Goal: Complete application form: Complete application form

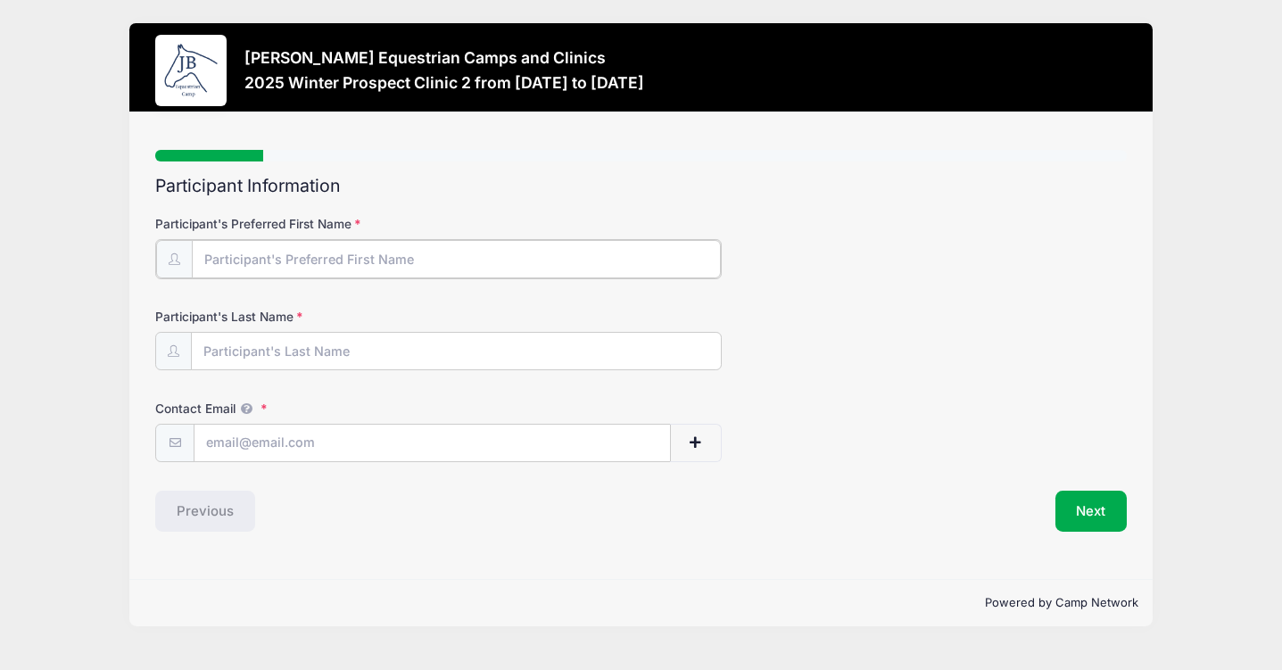
click at [550, 265] on input "Participant's Preferred First Name" at bounding box center [456, 259] width 529 height 38
type input "[PERSON_NAME]"
click at [364, 353] on input "Participant's Last Name" at bounding box center [456, 350] width 529 height 38
type input "[PERSON_NAME]"
click at [229, 438] on input "Contact Email" at bounding box center [431, 442] width 475 height 38
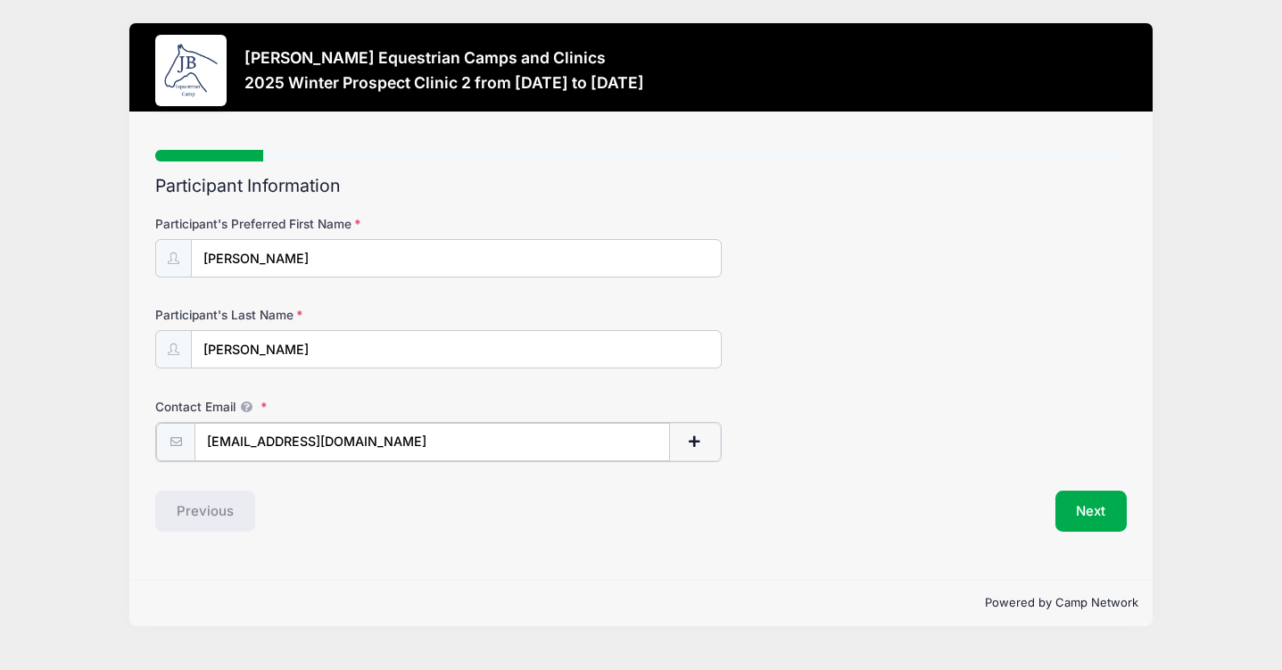
type input "[EMAIL_ADDRESS][DOMAIN_NAME]"
click at [1081, 512] on button "Next" at bounding box center [1091, 509] width 72 height 41
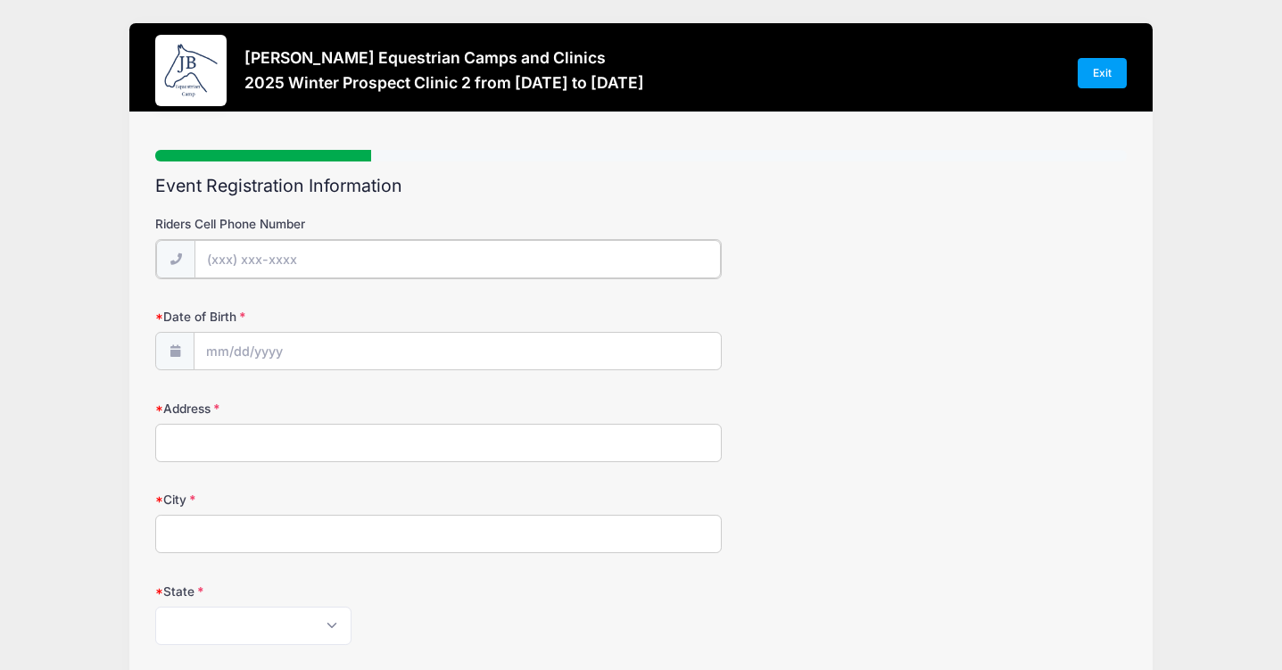
click at [534, 275] on input "Riders Cell Phone Number" at bounding box center [457, 259] width 526 height 38
type input "[PHONE_NUMBER]"
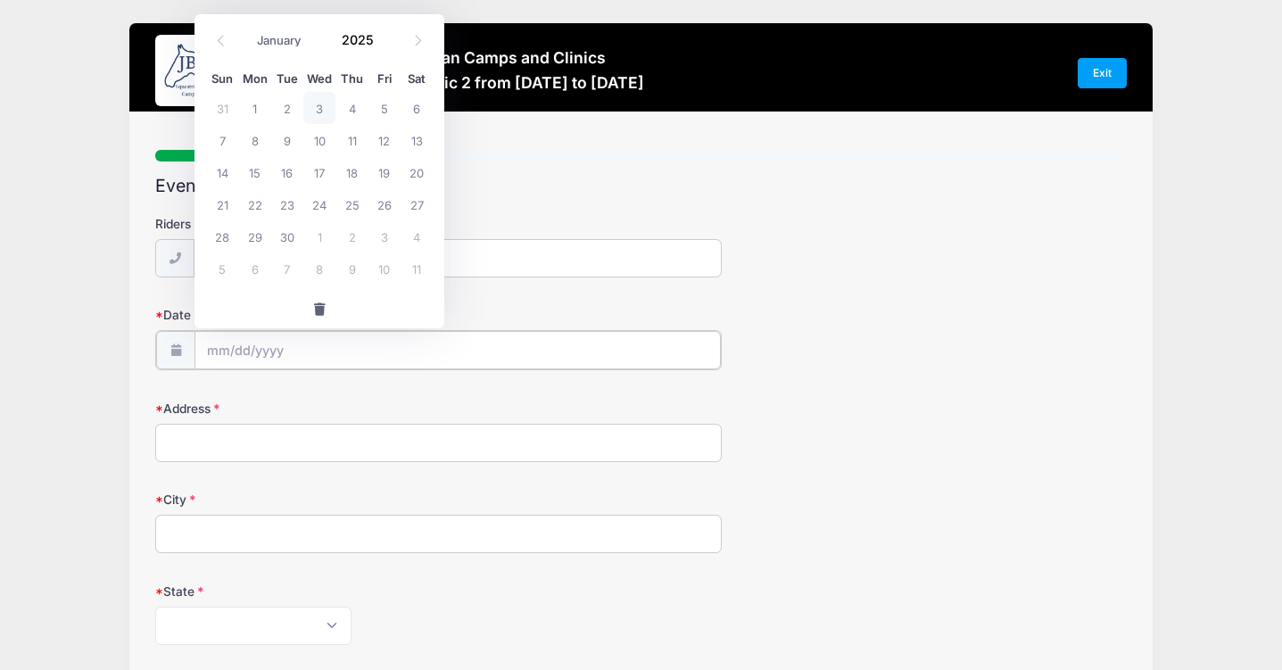
click at [311, 359] on input "Date of Birth" at bounding box center [457, 350] width 526 height 38
click at [349, 44] on input "2025" at bounding box center [362, 40] width 58 height 27
click at [384, 45] on span at bounding box center [384, 46] width 12 height 13
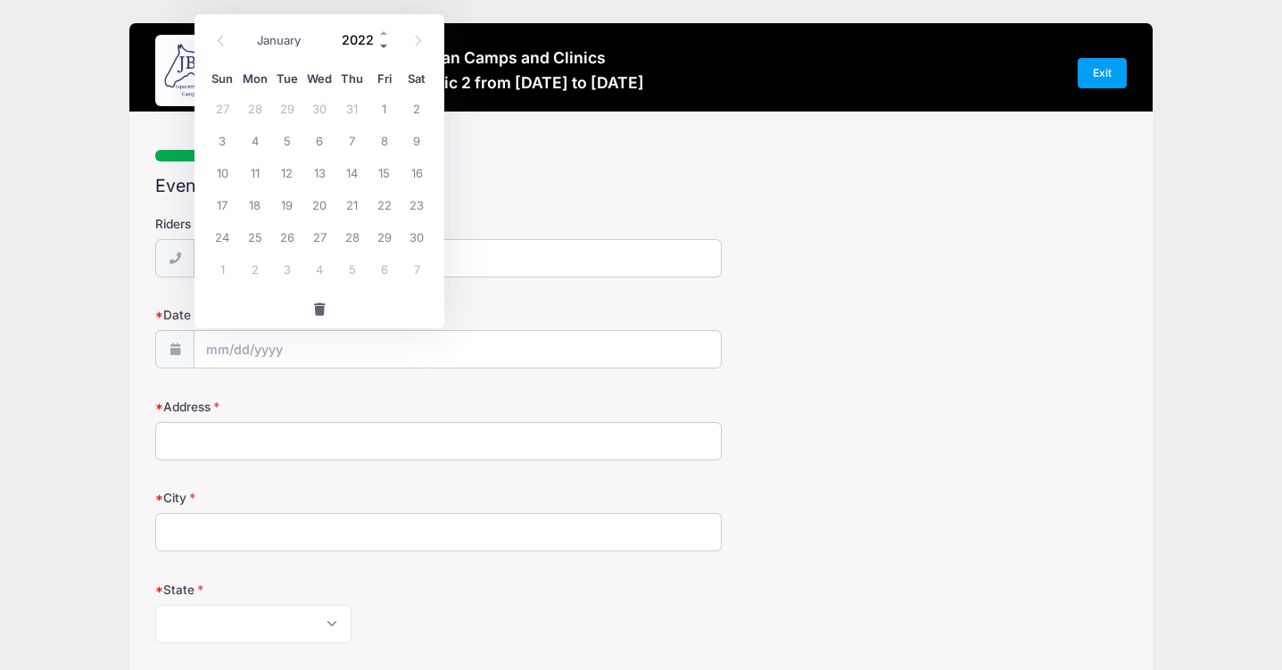
click at [384, 45] on span at bounding box center [384, 46] width 12 height 13
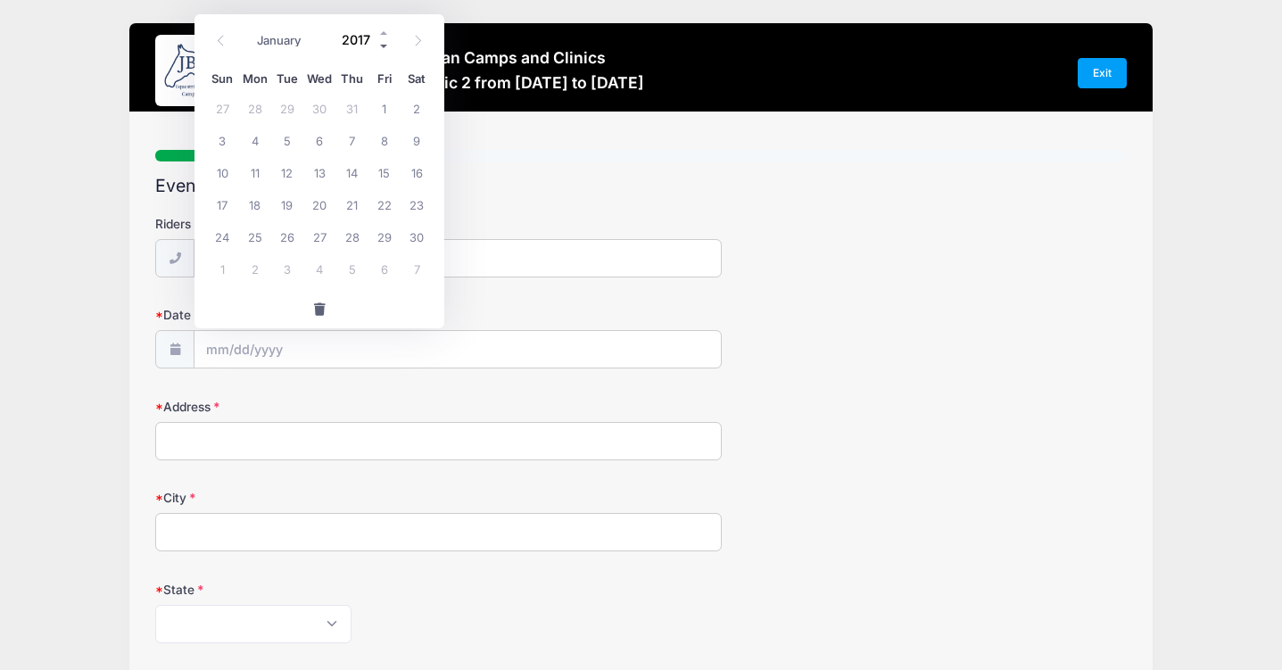
click at [384, 45] on span at bounding box center [384, 46] width 12 height 13
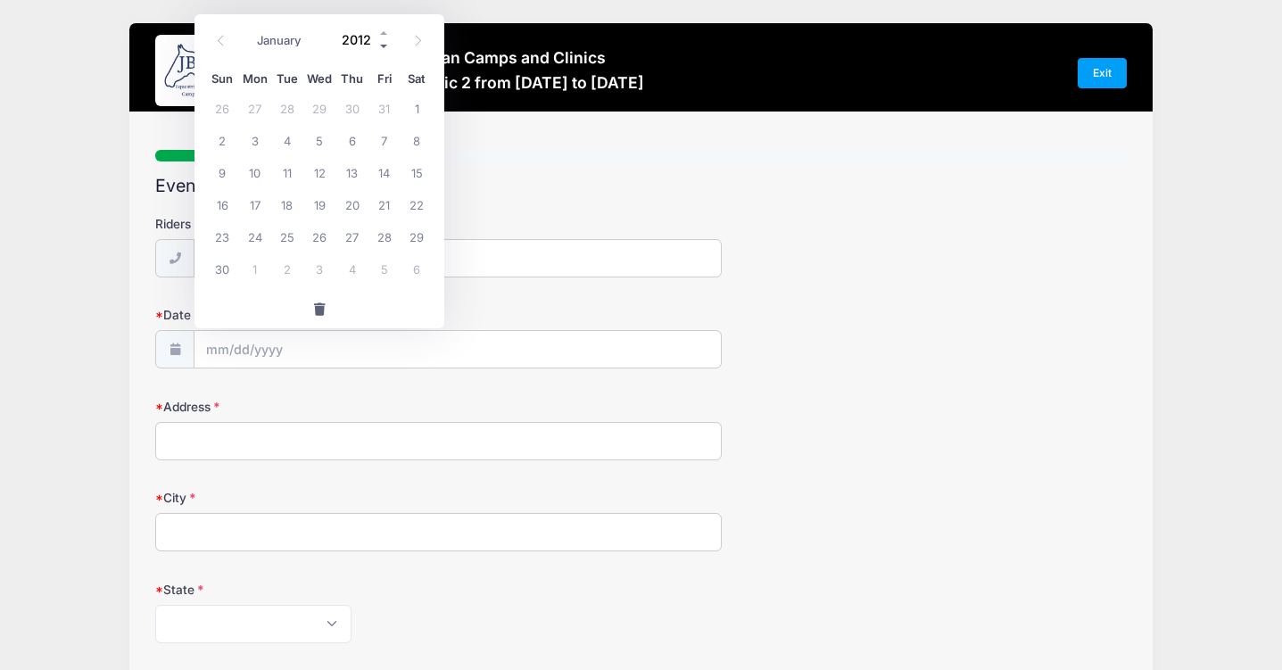
click at [384, 45] on span at bounding box center [384, 46] width 12 height 13
type input "[DEMOGRAPHIC_DATA]"
click at [221, 42] on icon at bounding box center [221, 41] width 12 height 12
select select "7"
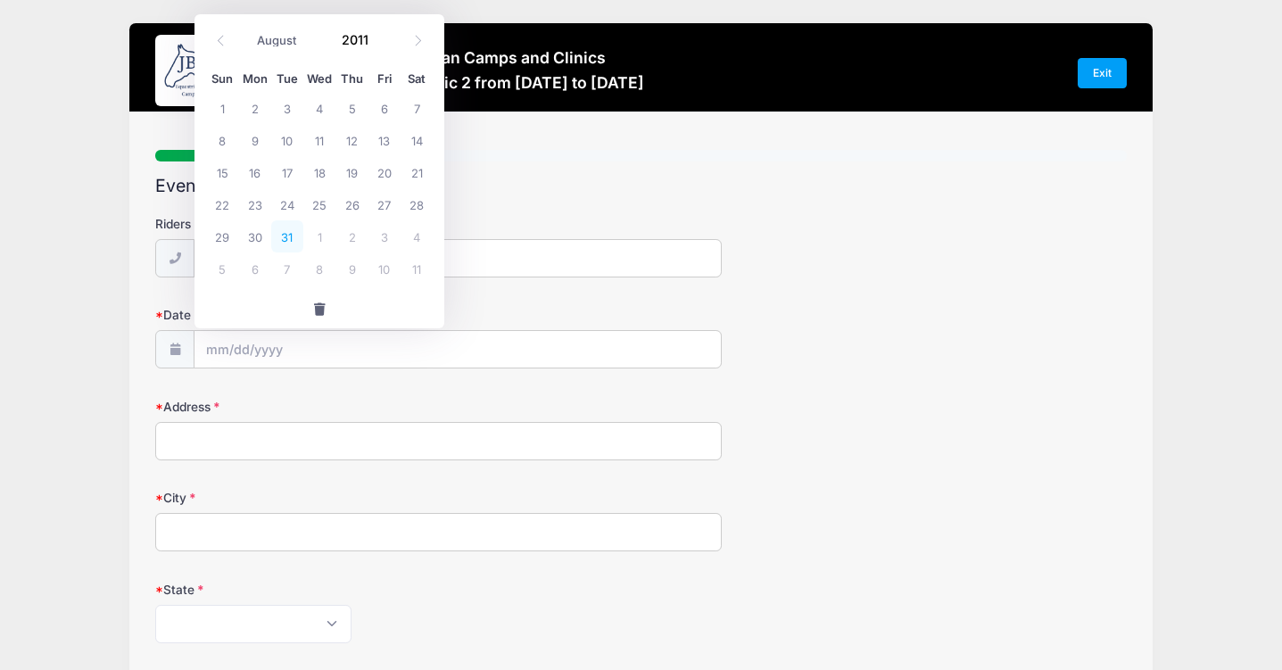
click at [289, 241] on span "31" at bounding box center [287, 236] width 32 height 32
type input "[DATE]"
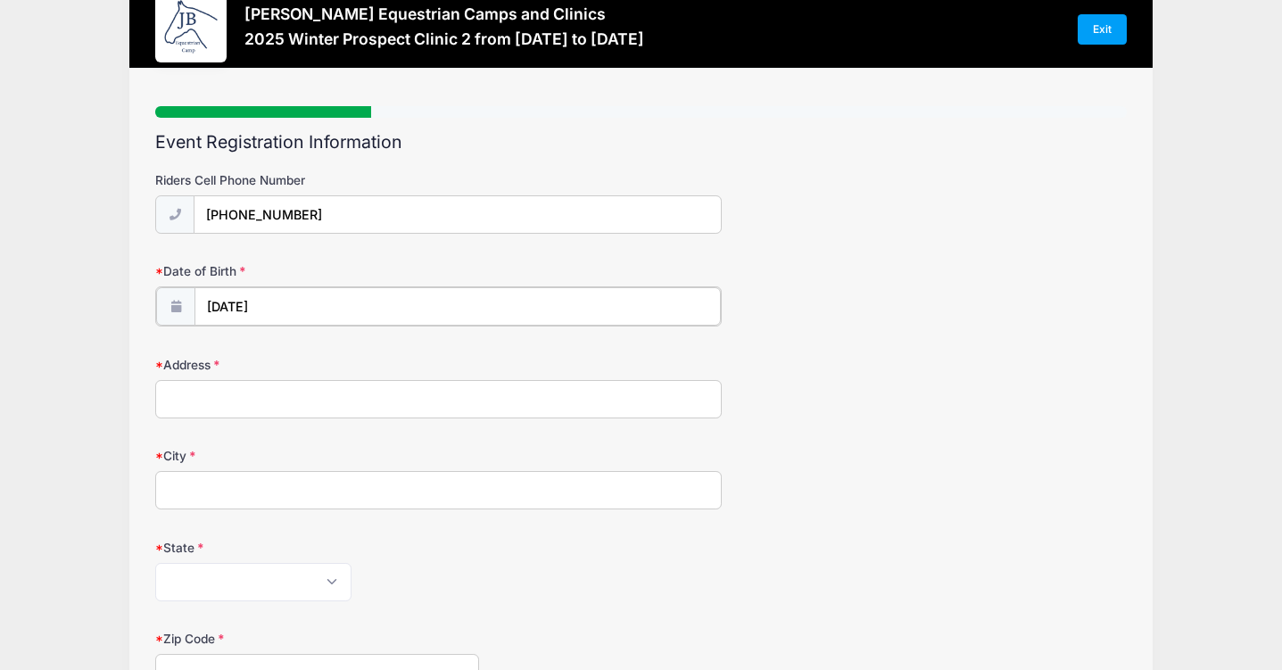
scroll to position [47, 0]
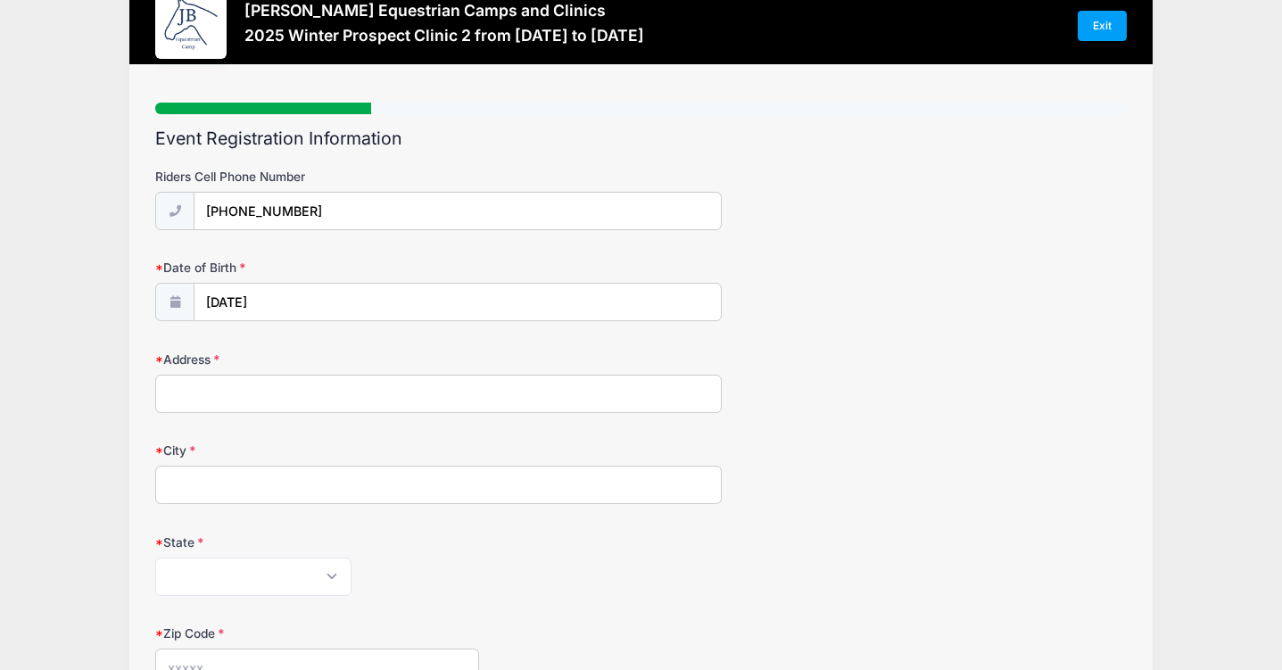
click at [278, 400] on input "Address" at bounding box center [438, 394] width 566 height 38
type input "[STREET_ADDRESS]"
type input "[GEOGRAPHIC_DATA]"
select select "CA"
type input "94403"
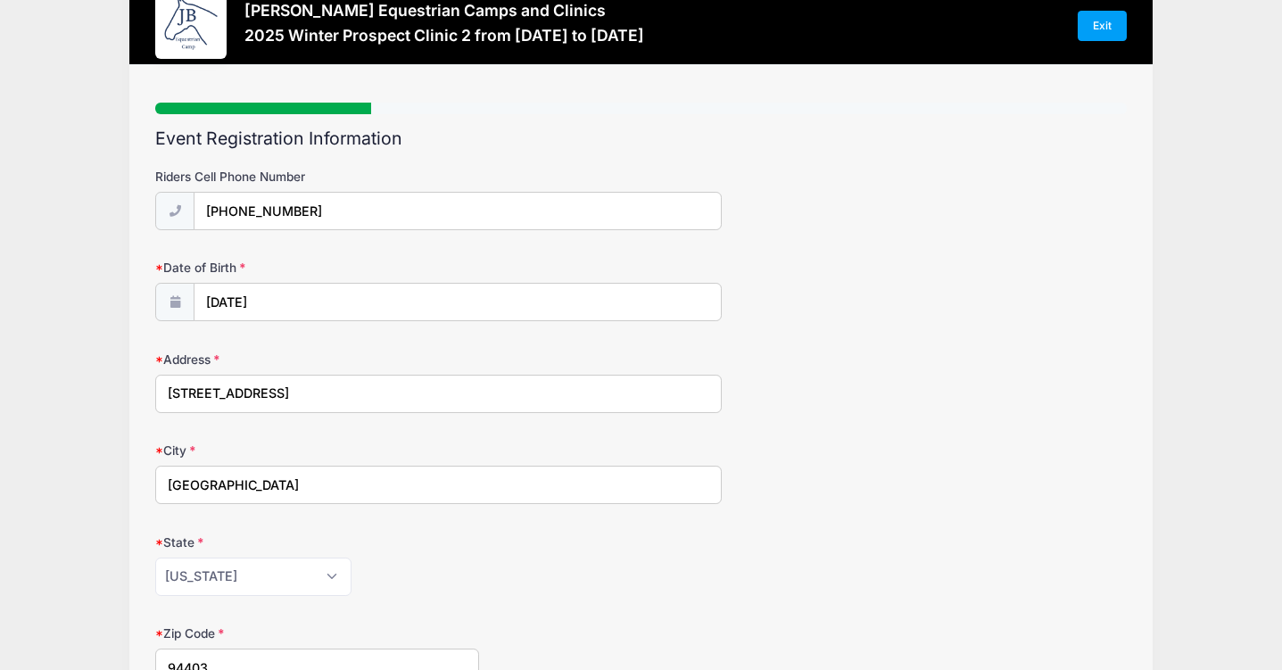
type input "[PERSON_NAME]"
type input "[EMAIL_ADDRESS][DOMAIN_NAME]"
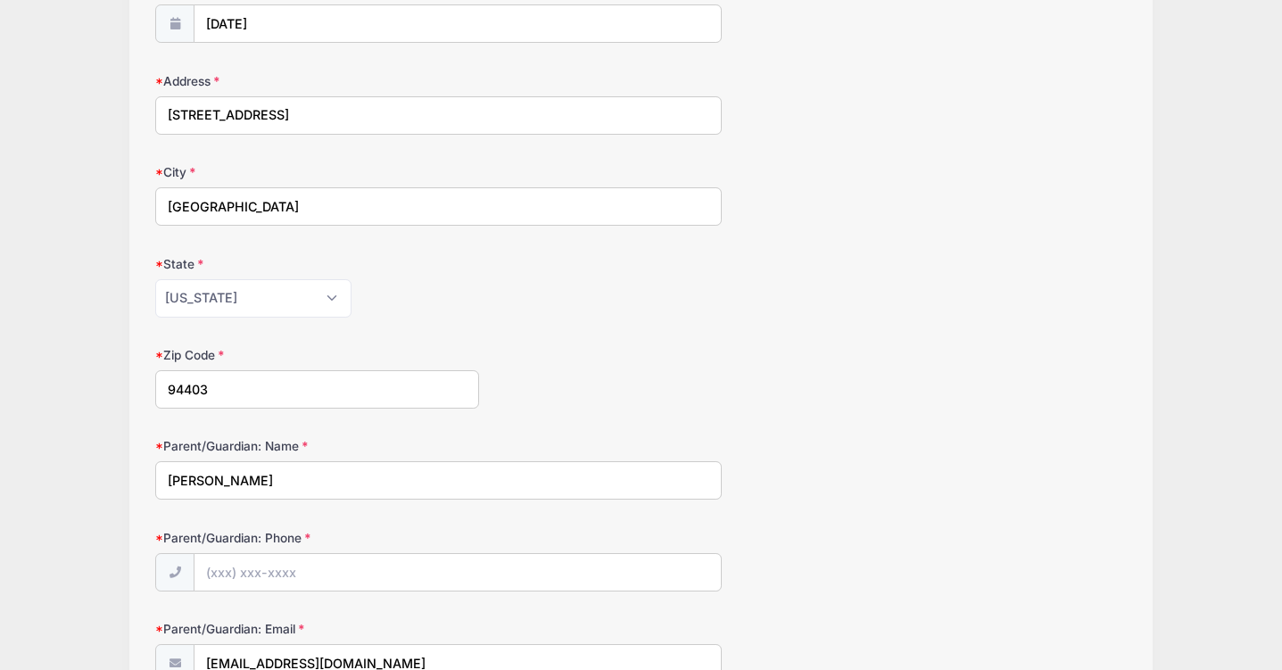
scroll to position [344, 0]
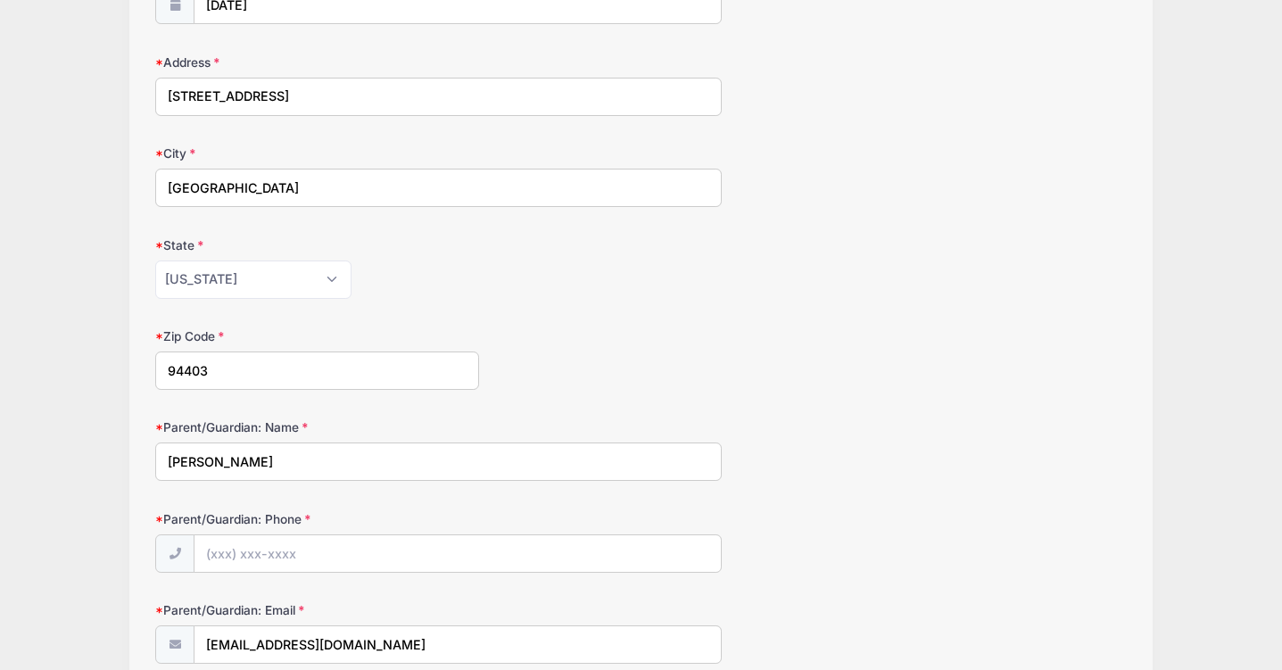
click at [309, 452] on input "[PERSON_NAME]" at bounding box center [438, 461] width 566 height 38
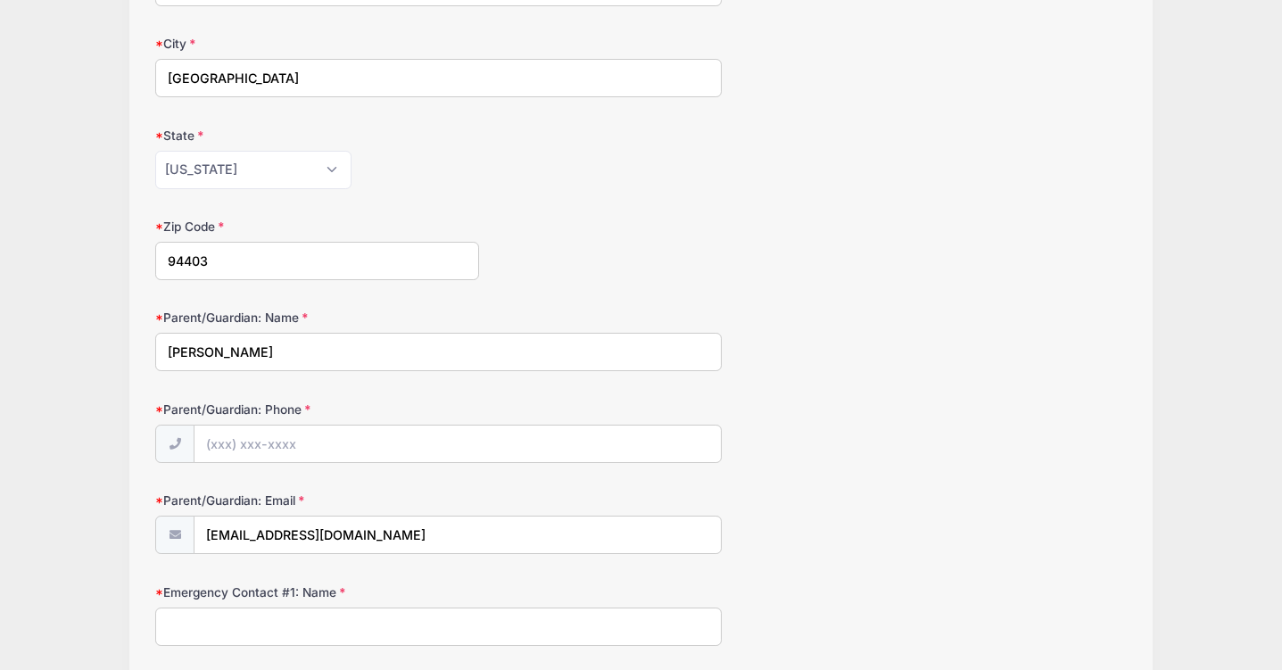
scroll to position [547, 0]
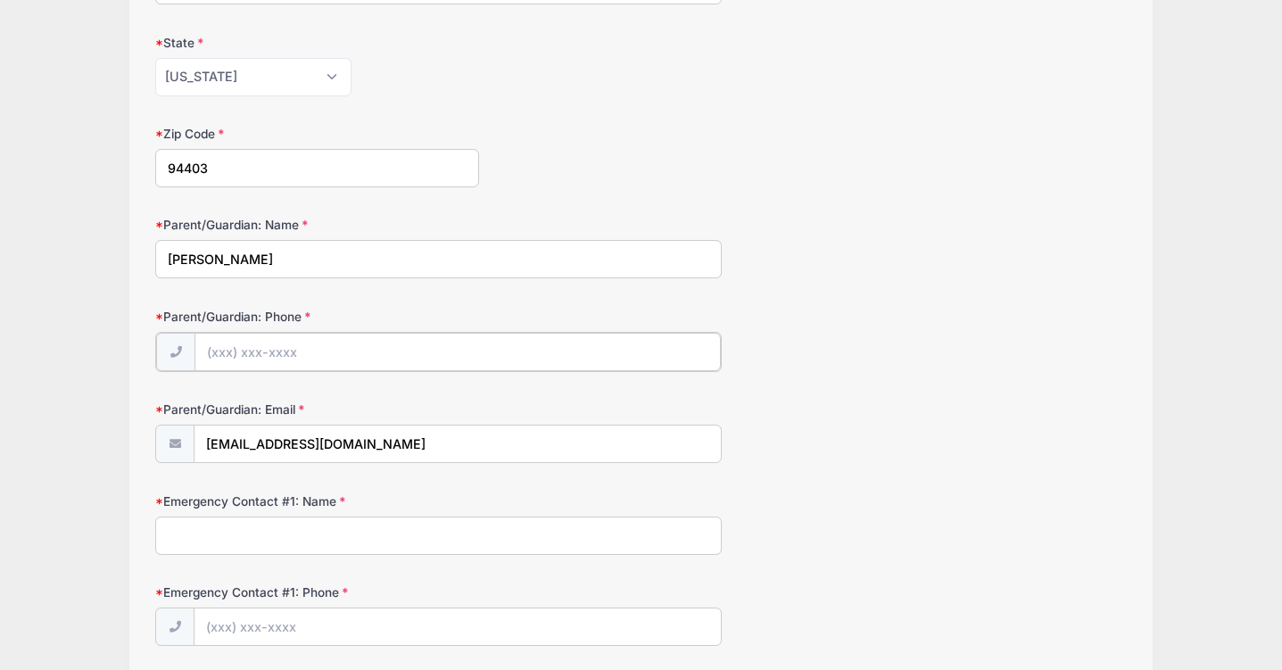
click at [291, 349] on input "Parent/Guardian: Phone" at bounding box center [457, 352] width 526 height 38
type input "[PHONE_NUMBER]"
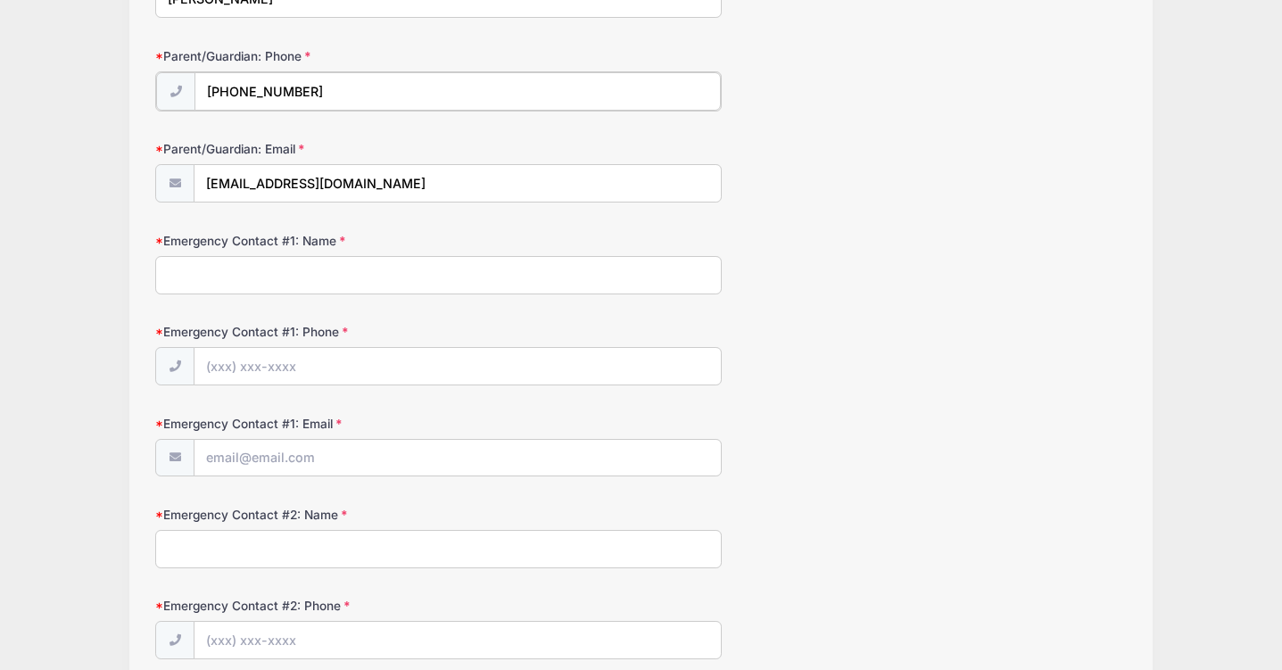
scroll to position [814, 0]
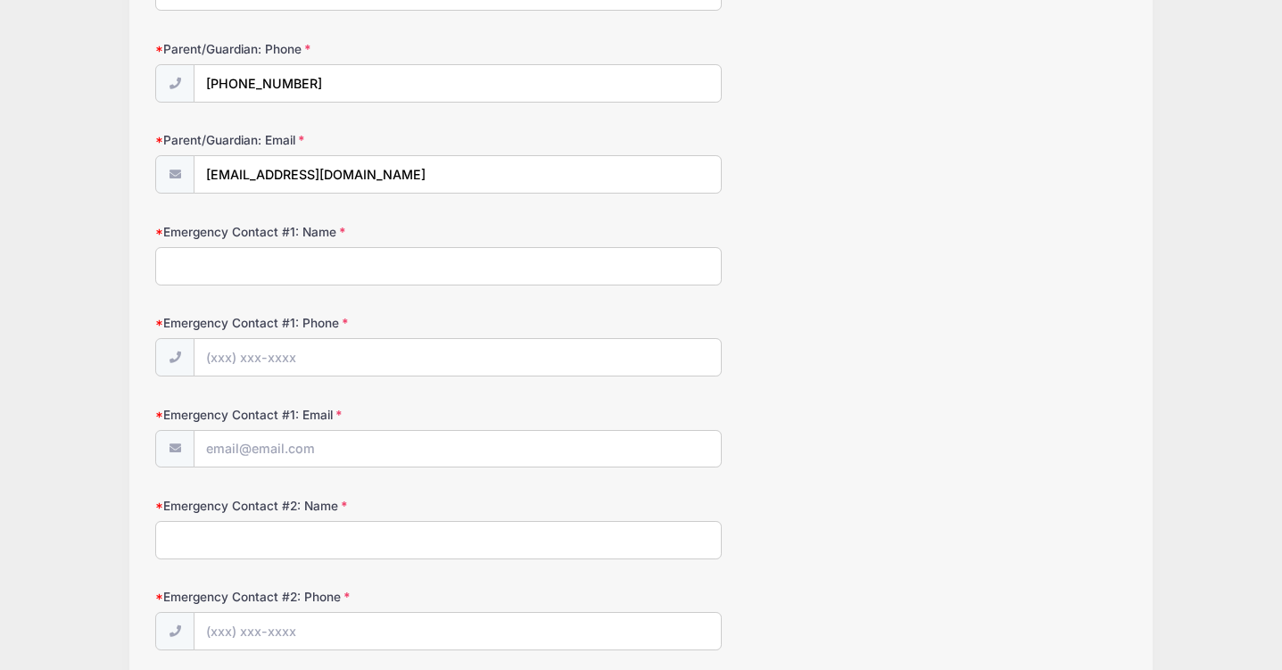
click at [320, 269] on input "Emergency Contact #1: Name" at bounding box center [438, 266] width 566 height 38
click at [115, 191] on div "[PERSON_NAME] Equestrian Camps and Clinics 2025 Winter Prospect Clinic 2 from […" at bounding box center [641, 617] width 1228 height 2862
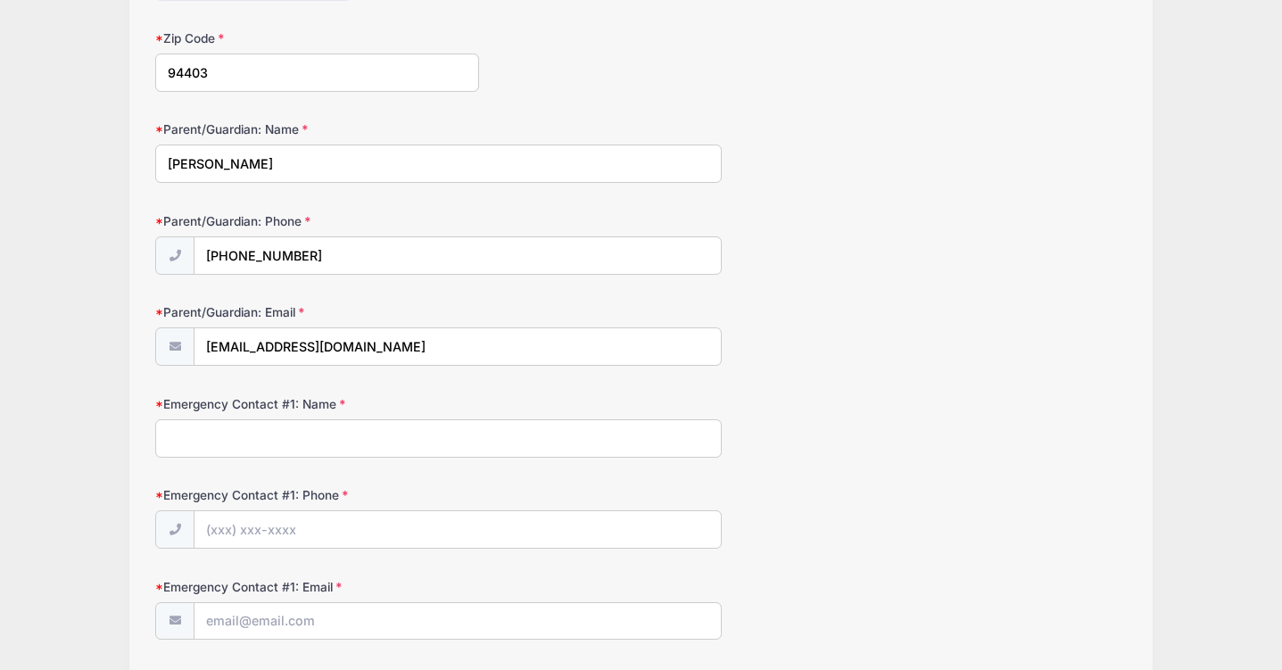
scroll to position [649, 0]
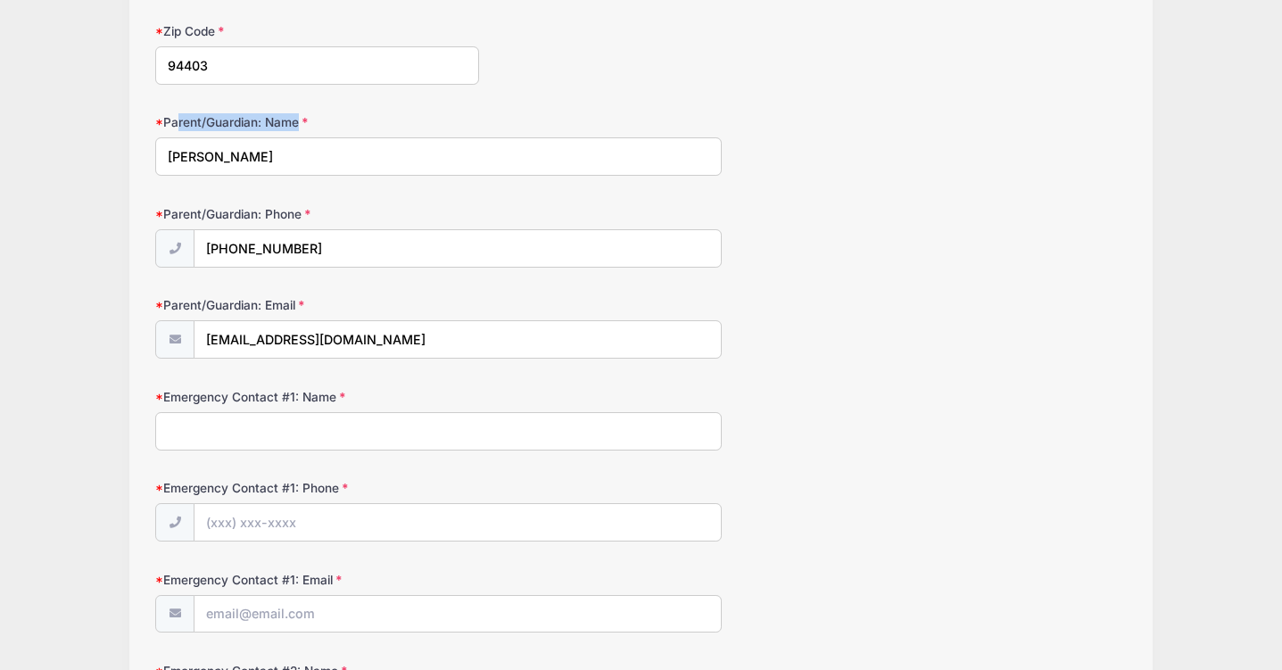
drag, startPoint x: 178, startPoint y: 123, endPoint x: 326, endPoint y: 116, distance: 147.4
click at [326, 116] on label "Parent/Guardian: Name" at bounding box center [317, 122] width 324 height 18
click at [326, 137] on input "[PERSON_NAME]" at bounding box center [438, 156] width 566 height 38
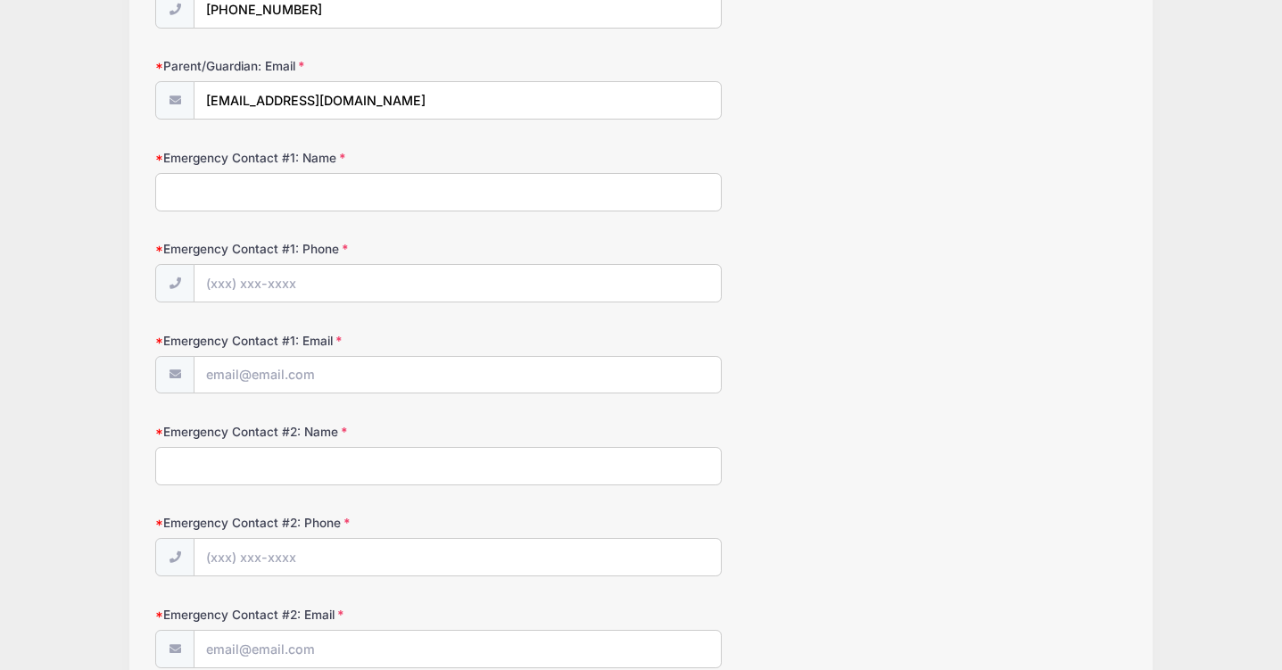
scroll to position [798, 0]
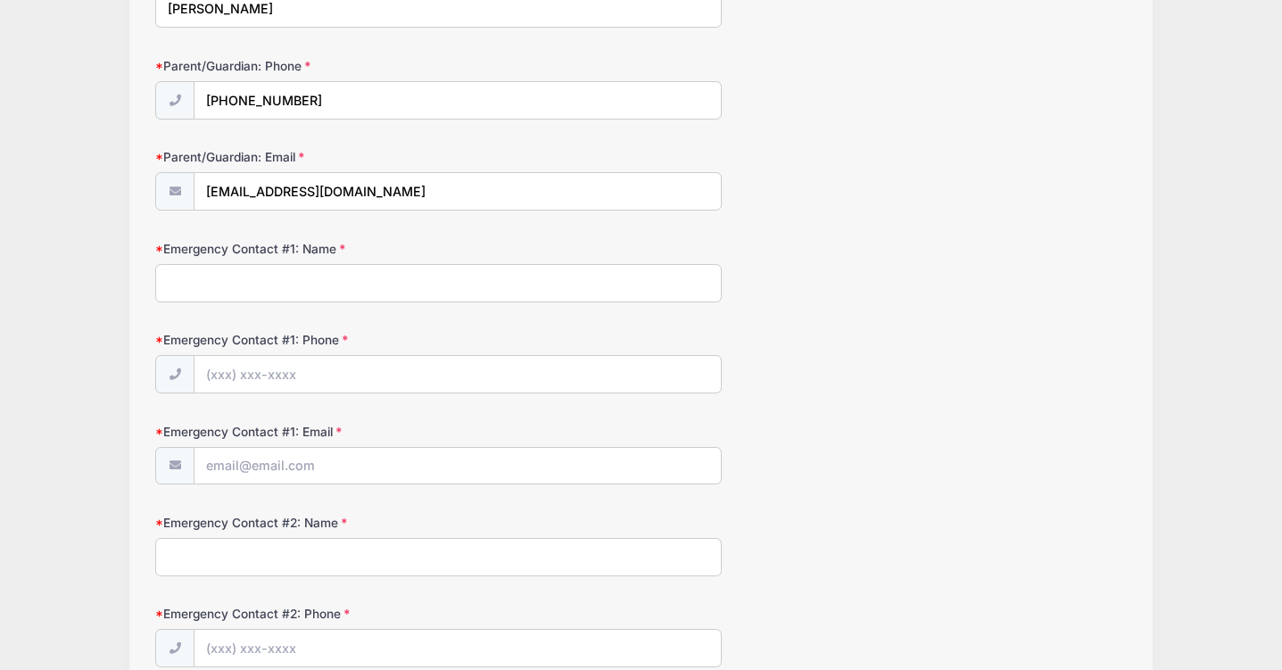
click at [267, 276] on input "Emergency Contact #1: Name" at bounding box center [438, 283] width 566 height 38
type input "[PERSON_NAME]"
click at [263, 367] on input "Emergency Contact #1: Phone" at bounding box center [457, 375] width 526 height 38
type input "(415) 819-226"
type input "1"
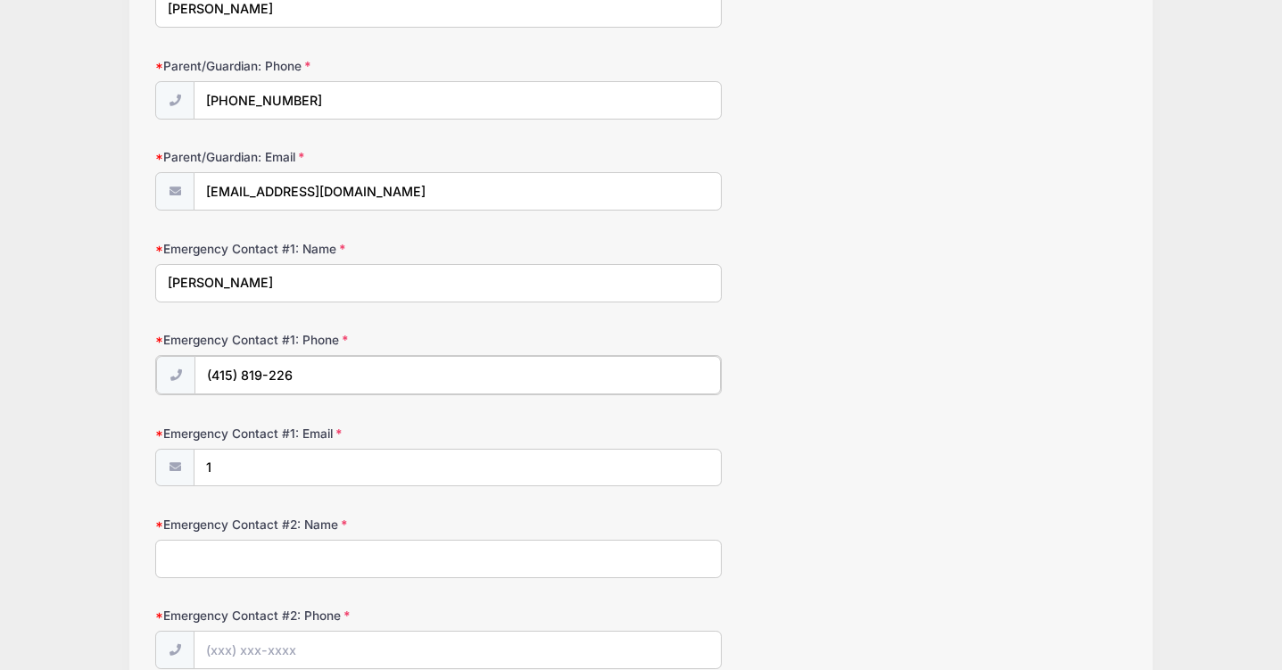
click at [321, 380] on input "(415) 819-226" at bounding box center [457, 375] width 526 height 38
type input "[PHONE_NUMBER]"
click at [283, 469] on input "1" at bounding box center [457, 467] width 526 height 38
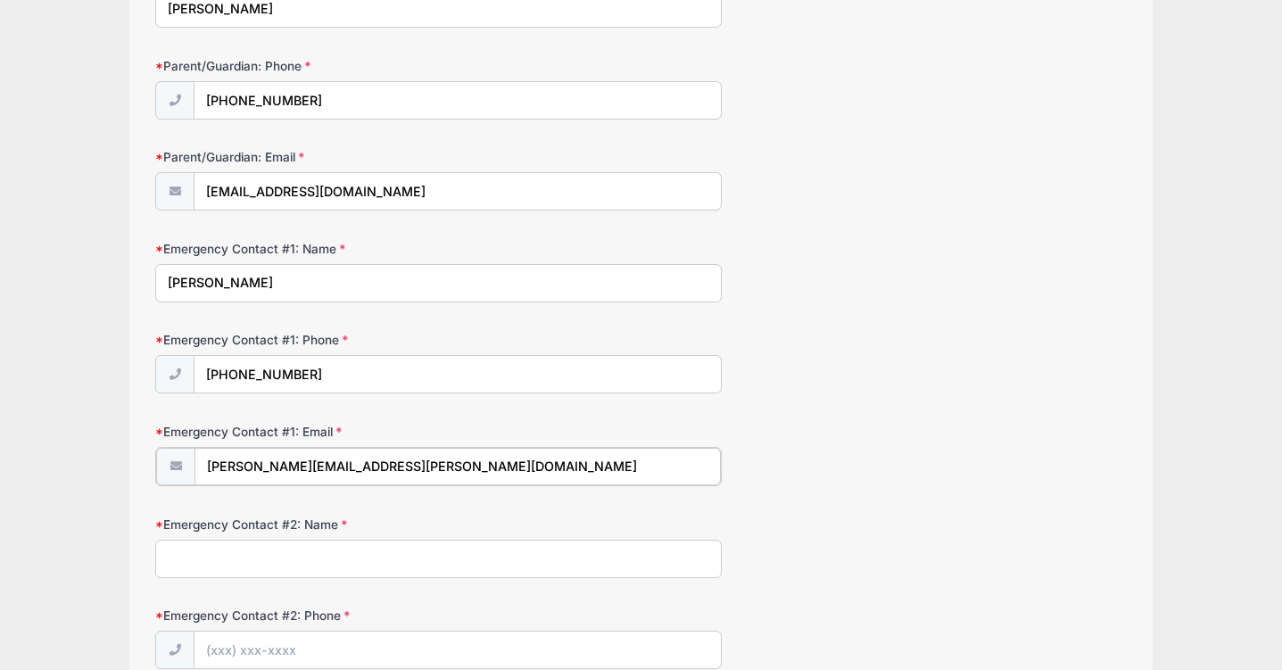
type input "[PERSON_NAME][EMAIL_ADDRESS][PERSON_NAME][DOMAIN_NAME]"
click at [300, 587] on form "Riders Cell Phone Number [PHONE_NUMBER] Date of Birth [DATE] Address [STREET_AD…" at bounding box center [640, 659] width 971 height 2484
click at [300, 568] on input "Emergency Contact #2: Name" at bounding box center [438, 557] width 566 height 38
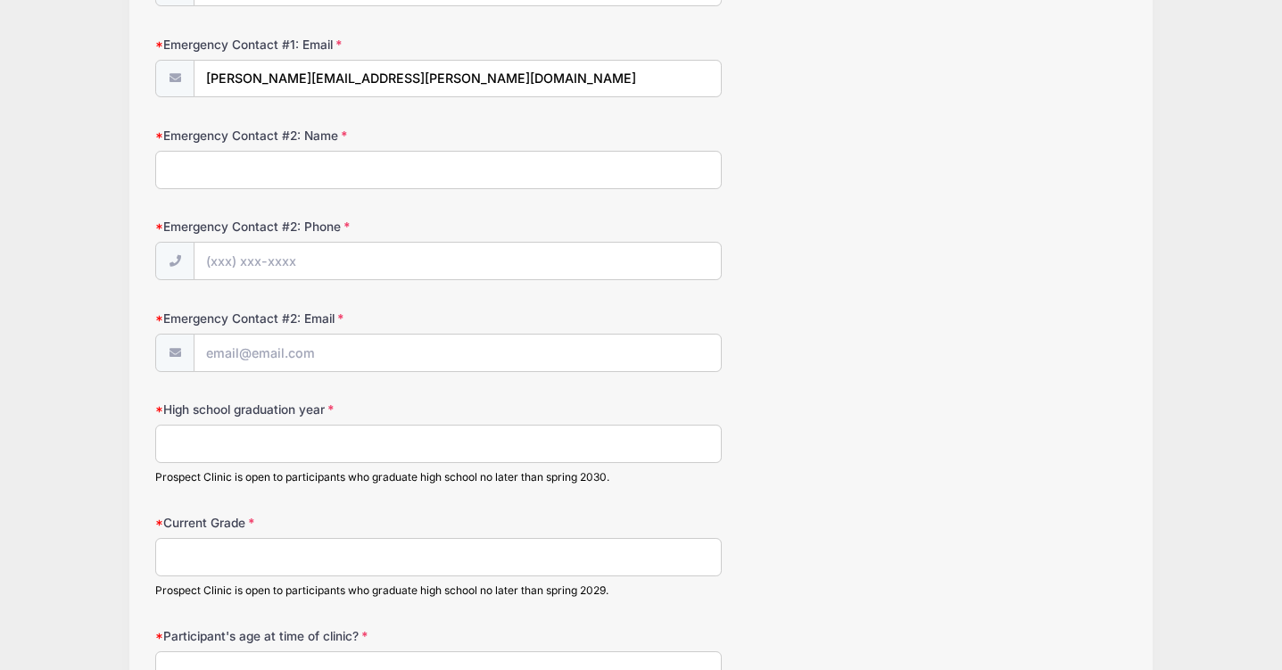
scroll to position [1193, 0]
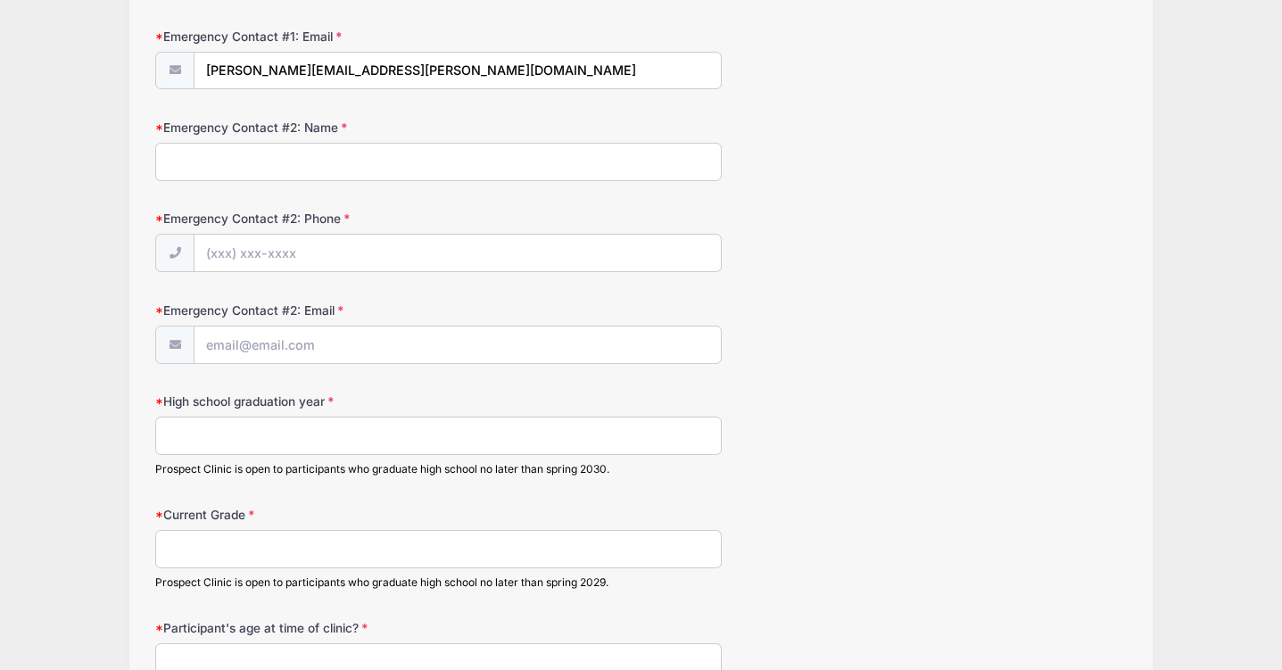
click at [209, 422] on input "High school graduation year" at bounding box center [438, 436] width 566 height 38
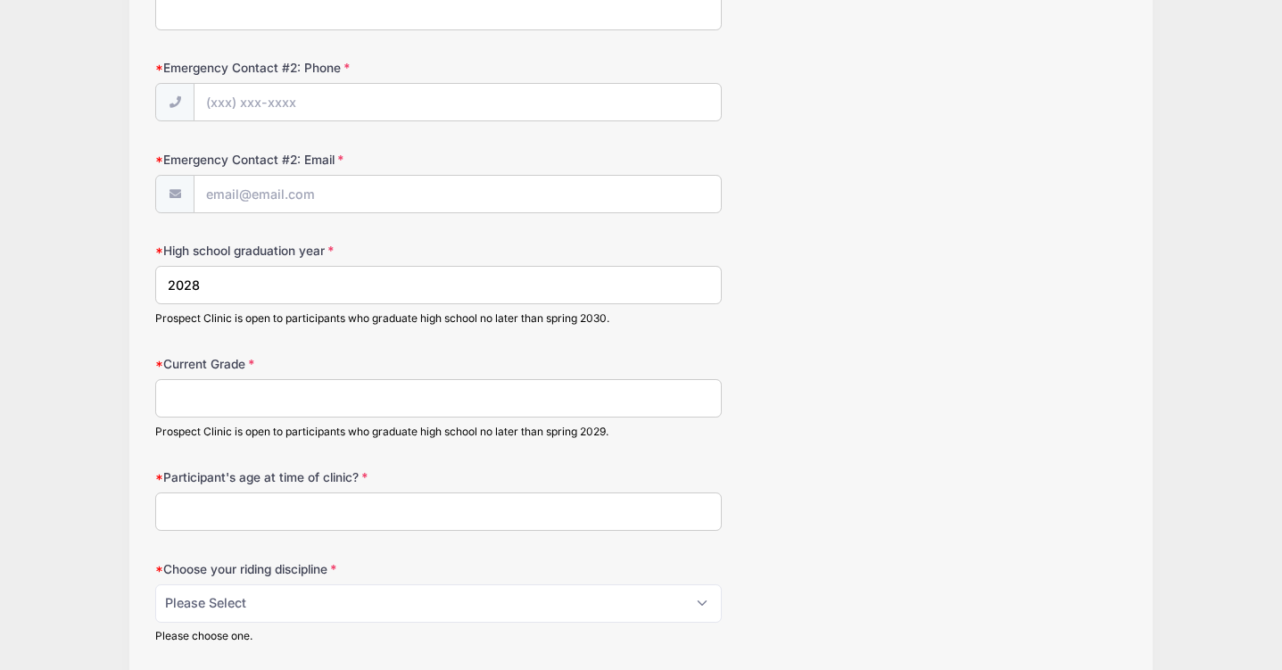
scroll to position [1345, 0]
type input "2028"
click at [202, 390] on input "Current Grade" at bounding box center [438, 396] width 566 height 38
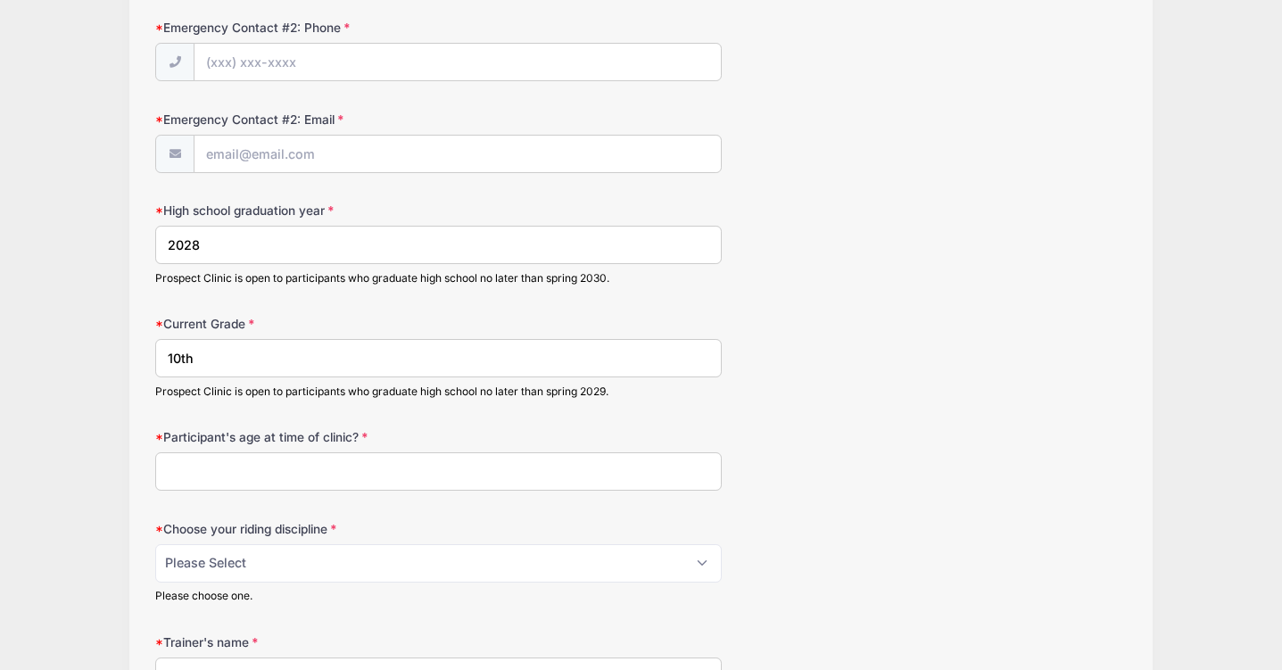
scroll to position [1406, 0]
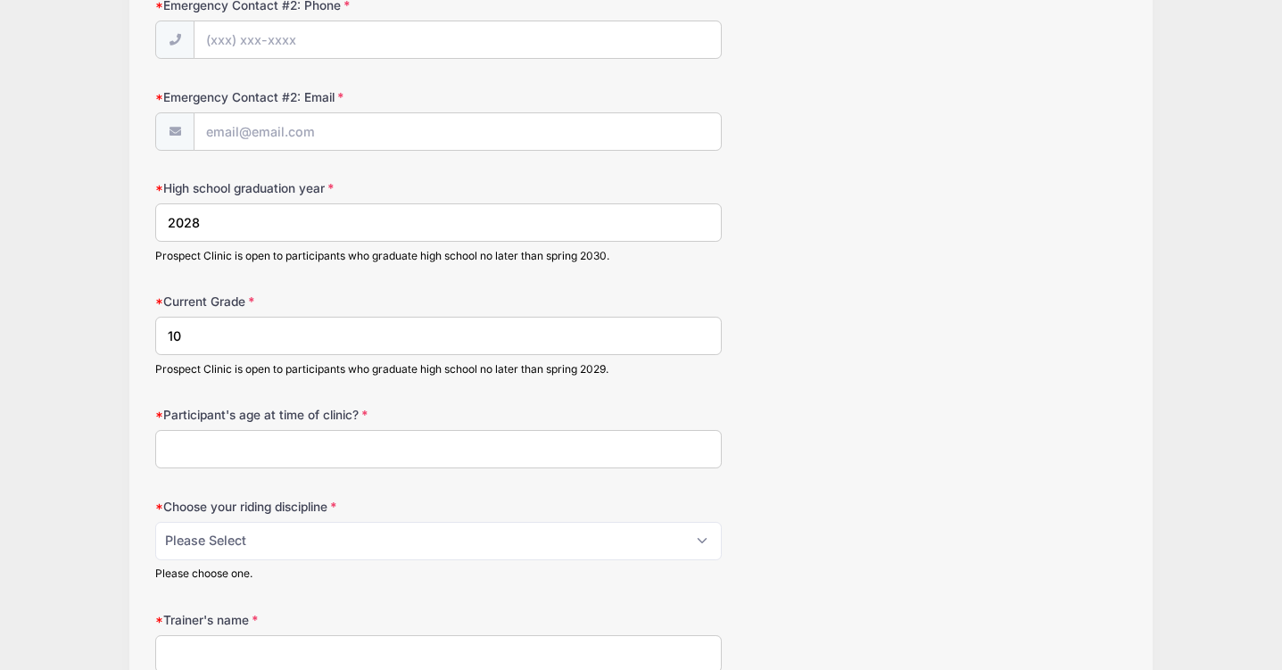
type input "10"
click at [282, 453] on input "Participant's age at time of clinic?" at bounding box center [438, 449] width 566 height 38
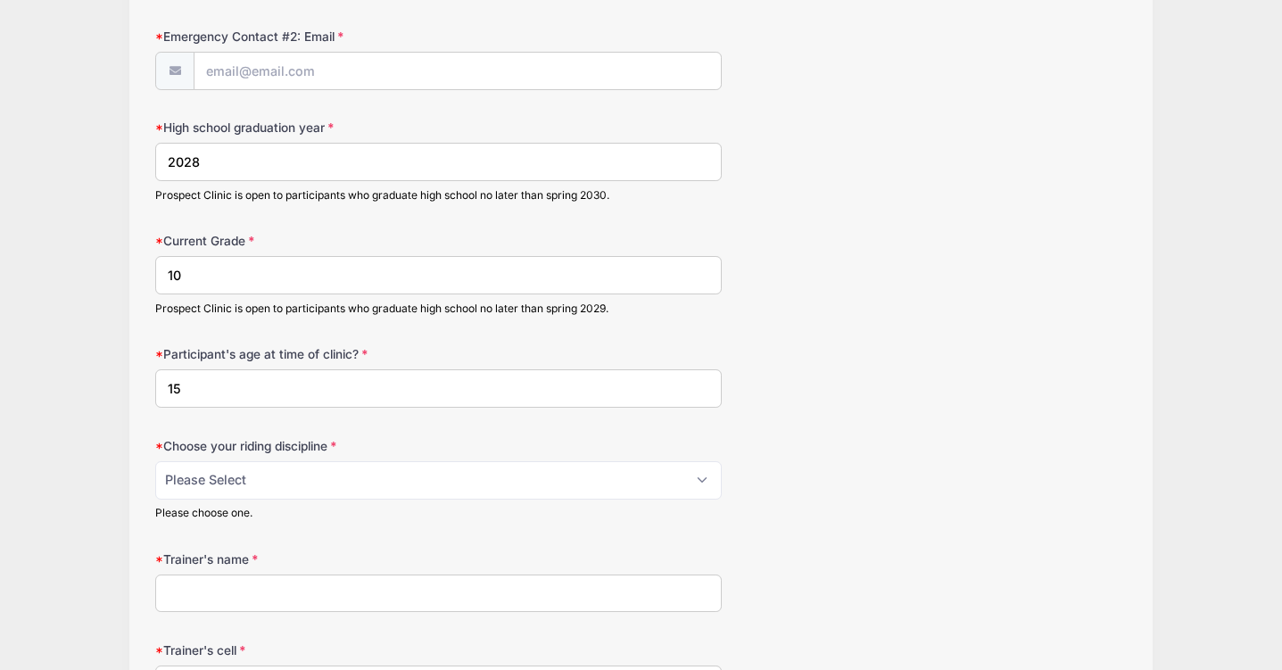
scroll to position [1468, 0]
type input "15"
click at [272, 465] on select "Please Select jumping seat western reining western horsemanship" at bounding box center [438, 478] width 566 height 38
select select "western reining"
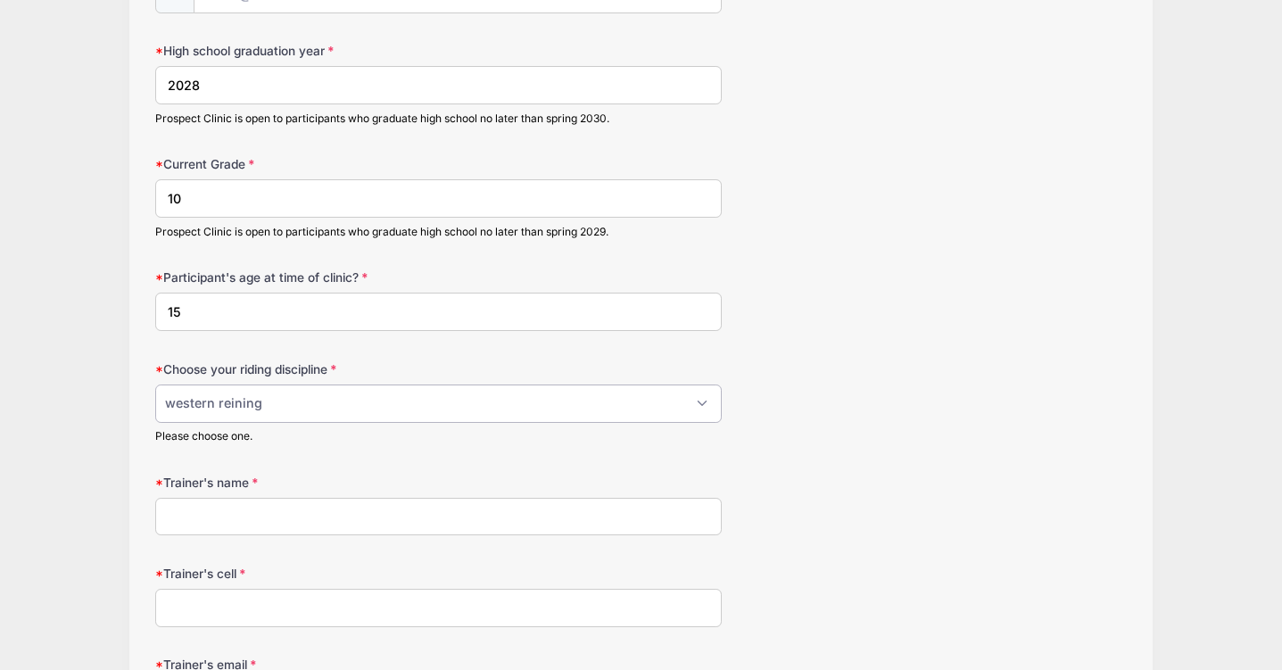
scroll to position [1569, 0]
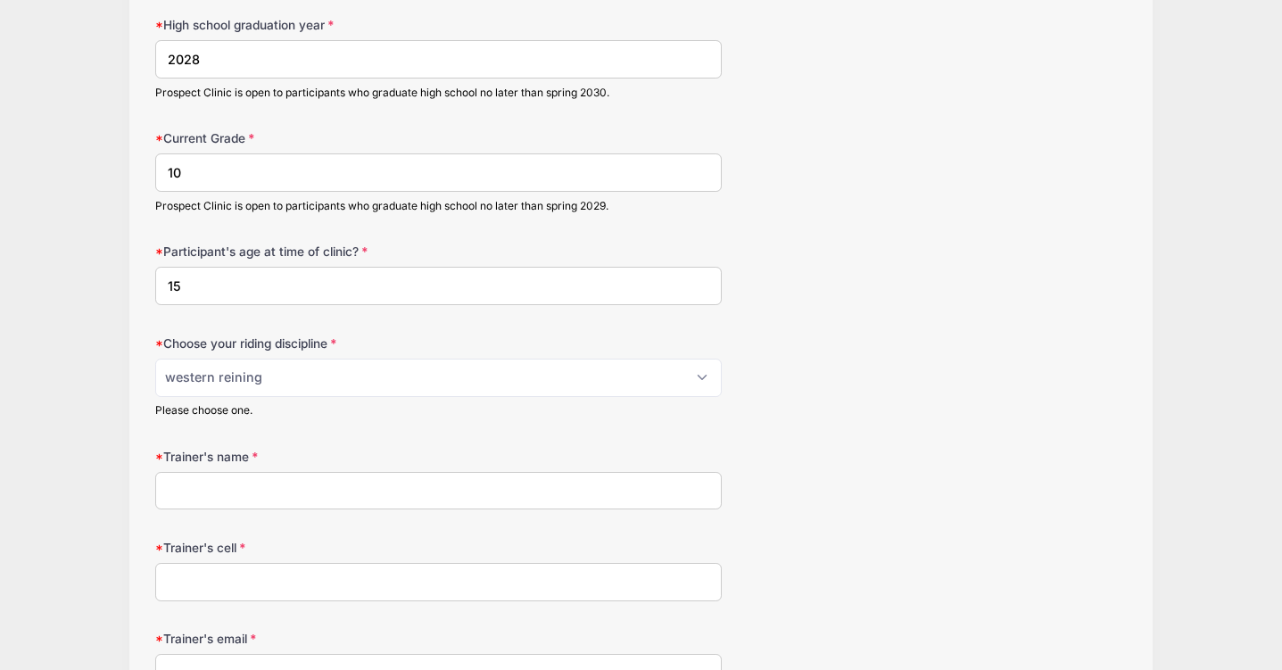
click at [261, 492] on input "Trainer's name" at bounding box center [438, 491] width 566 height 38
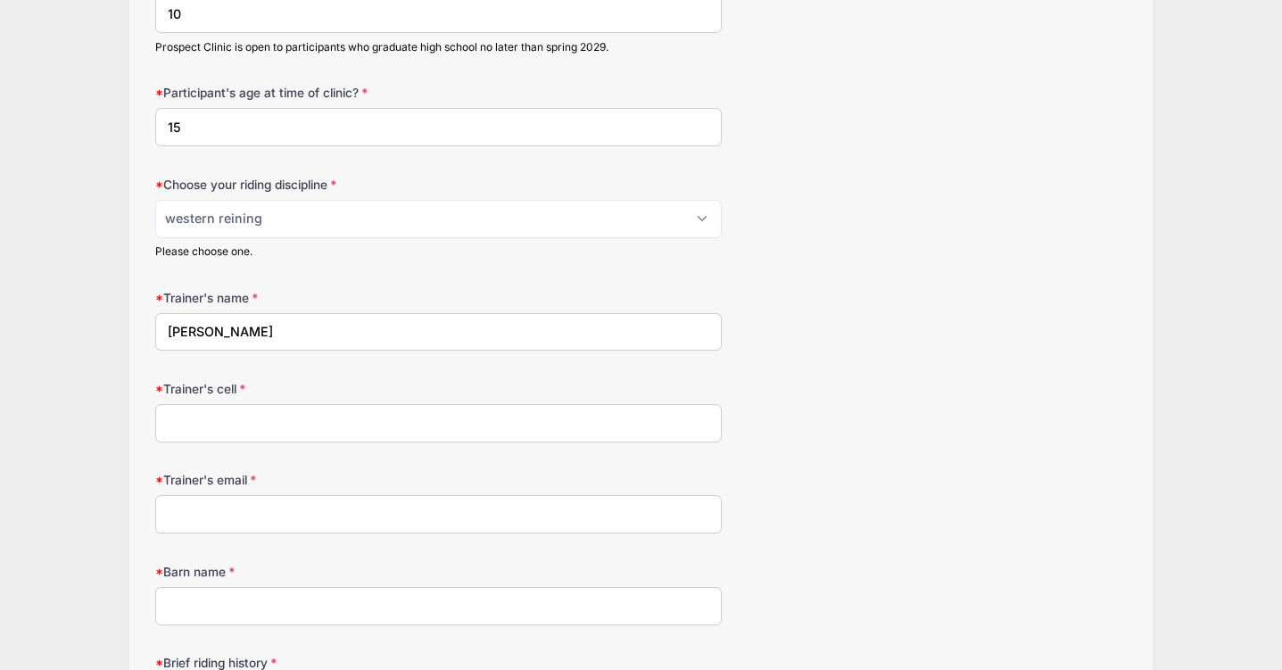
scroll to position [1832, 0]
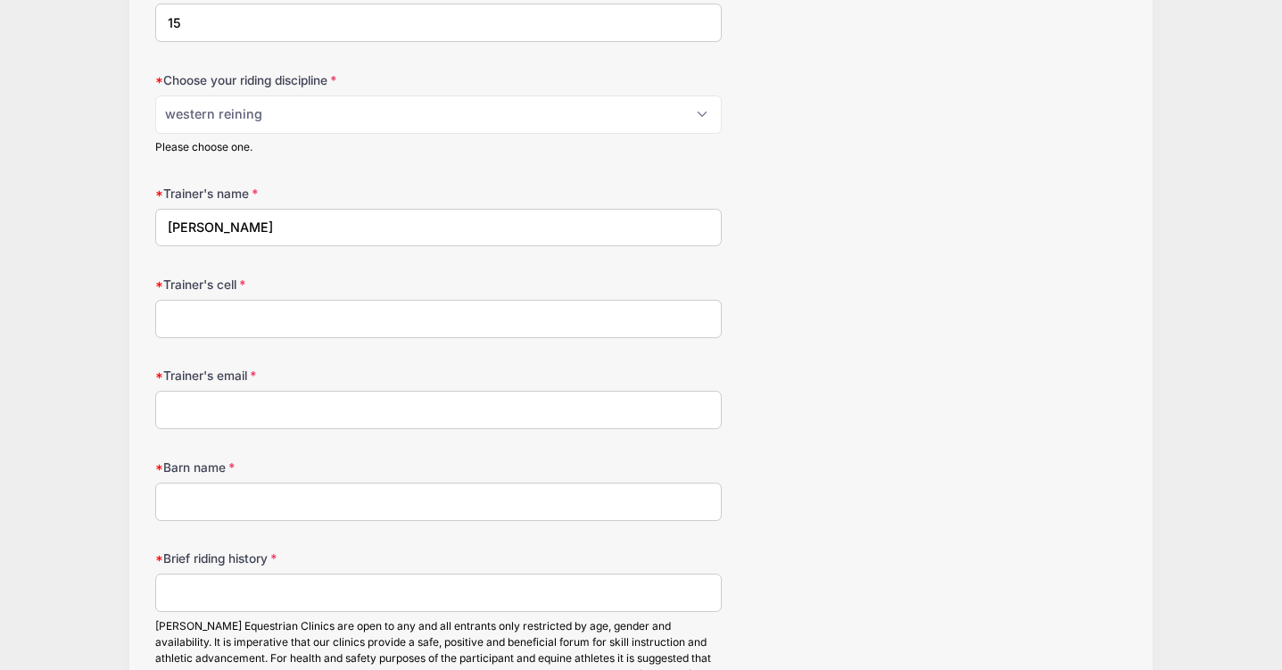
type input "[PERSON_NAME]"
click at [255, 319] on input "Trainer's cell" at bounding box center [438, 319] width 566 height 38
click at [235, 511] on input "Barn name" at bounding box center [438, 502] width 566 height 38
type input "[PERSON_NAME] Performance Horses"
click at [254, 324] on input "Trainer's cell" at bounding box center [438, 319] width 566 height 38
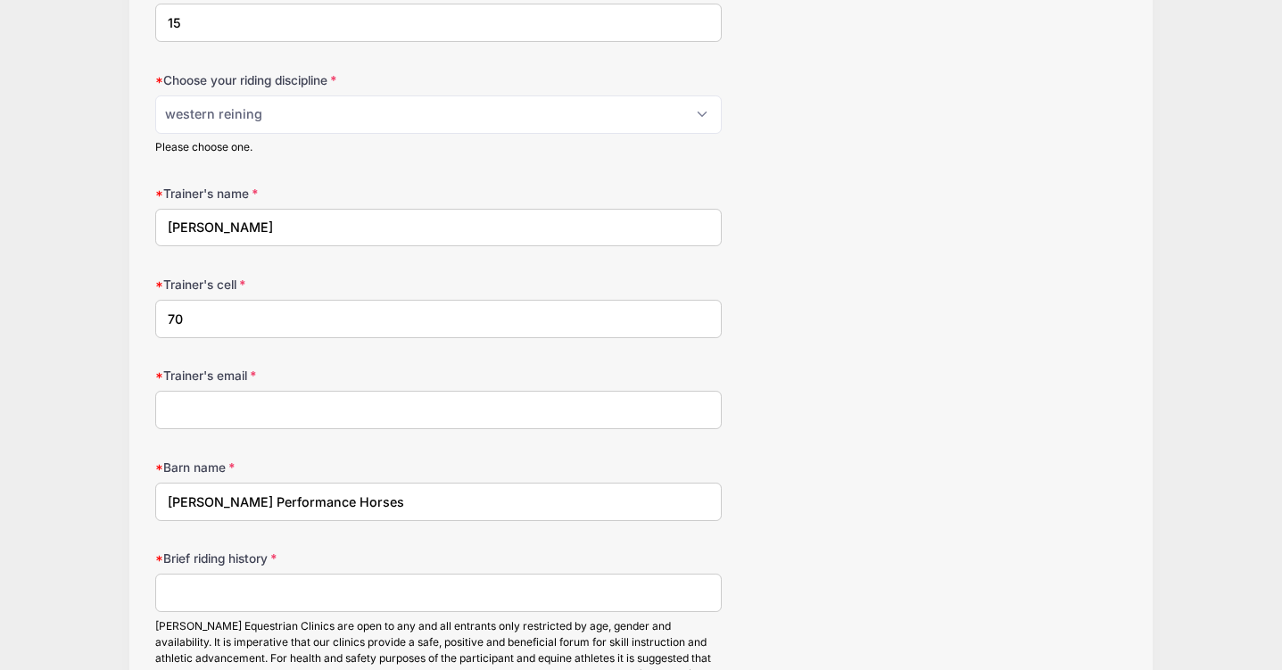
type input "7"
type input "[PHONE_NUMBER]"
click at [222, 401] on input "Trainer's email" at bounding box center [438, 410] width 566 height 38
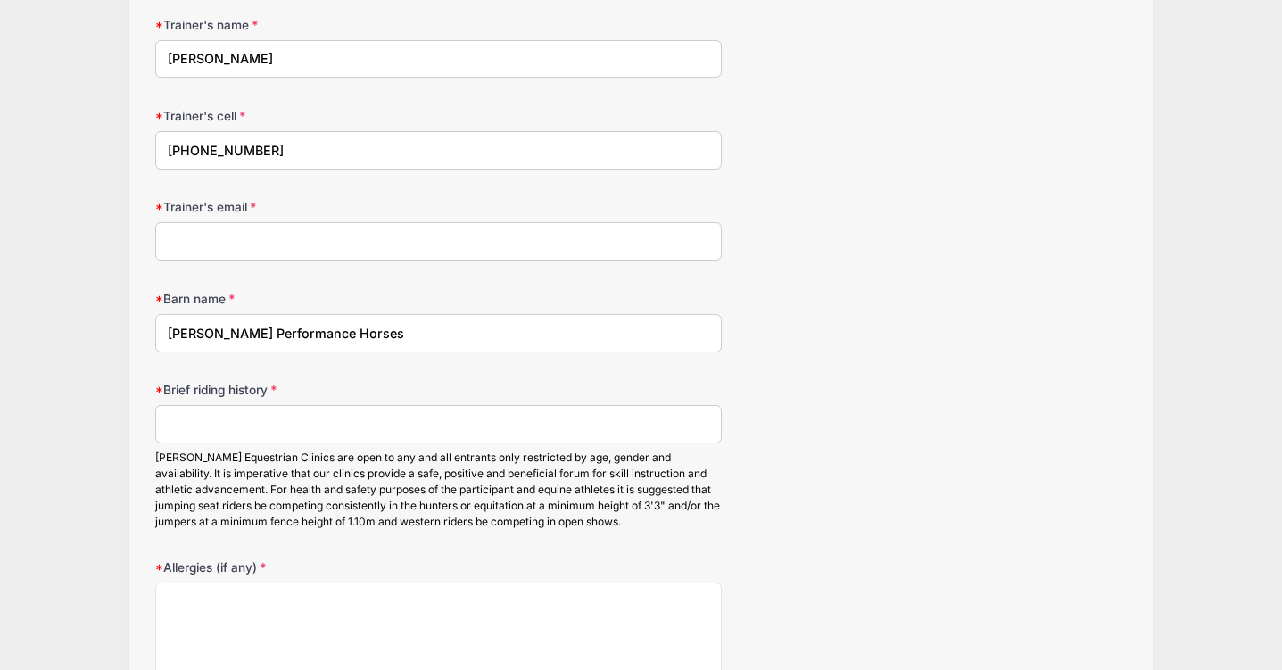
scroll to position [1999, 0]
type input "N/A"
click at [306, 426] on input "Brief riding history" at bounding box center [438, 426] width 566 height 38
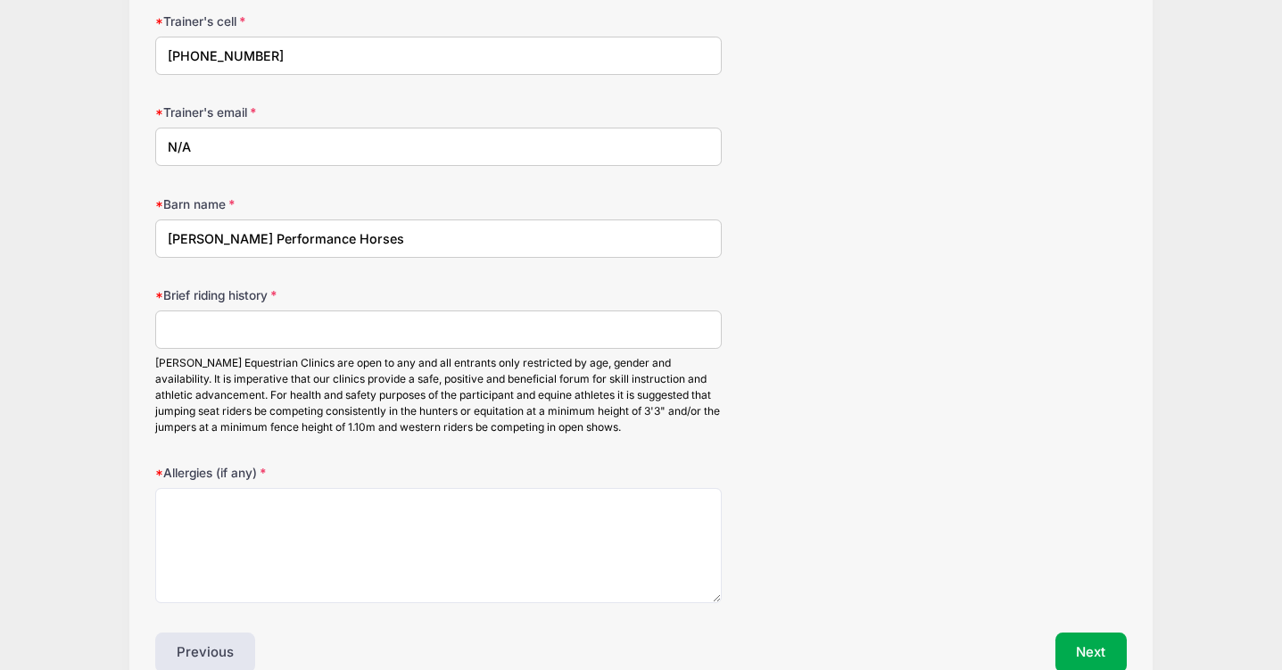
scroll to position [2191, 0]
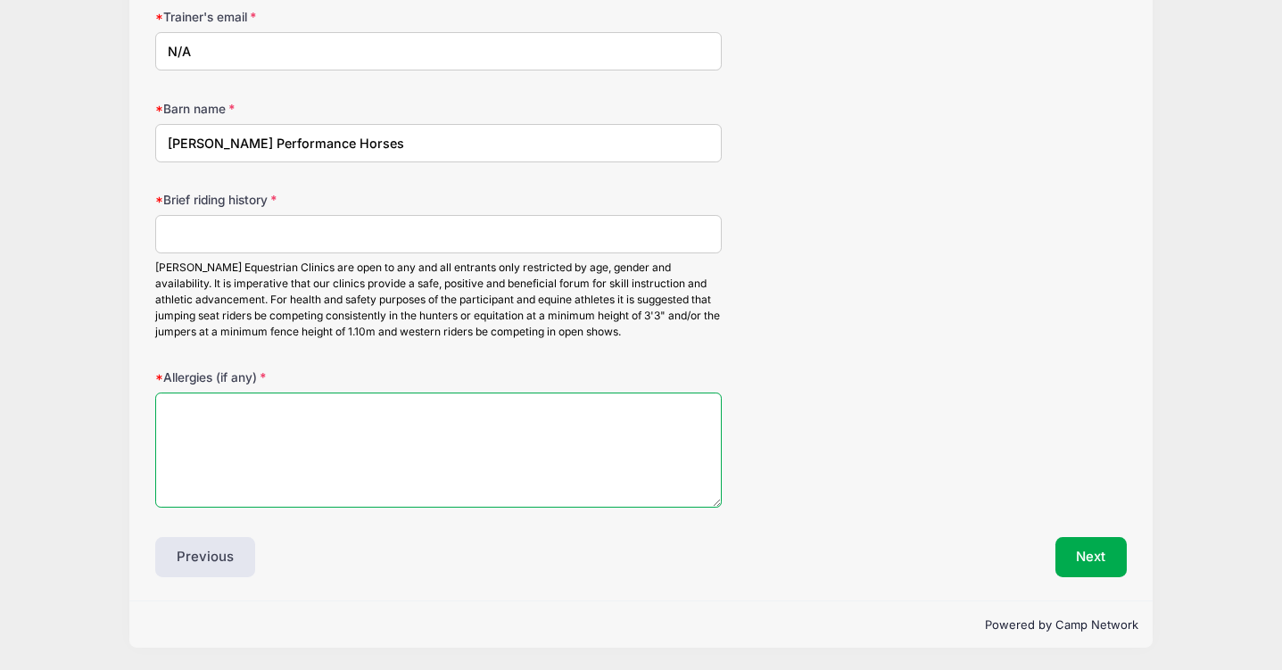
click at [289, 424] on textarea "Allergies (if any)" at bounding box center [438, 450] width 566 height 115
type textarea "none"
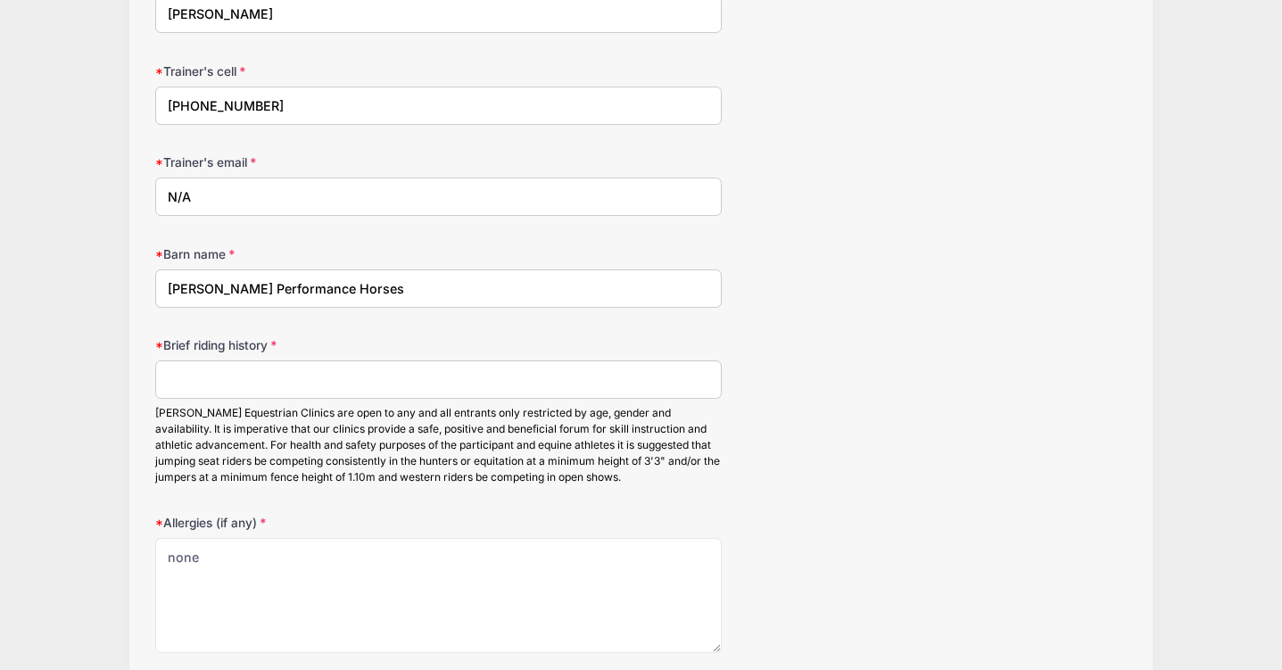
scroll to position [2030, 0]
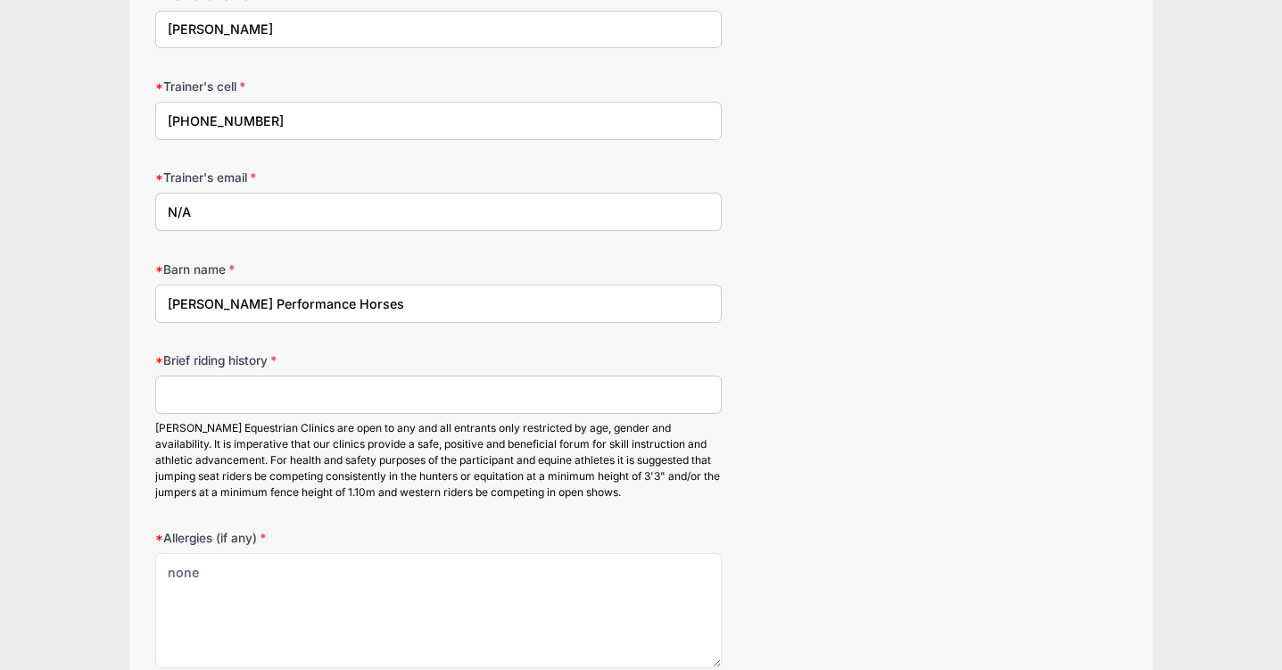
click at [356, 396] on input "Brief riding history" at bounding box center [438, 395] width 566 height 38
type input "k"
drag, startPoint x: 328, startPoint y: 435, endPoint x: 325, endPoint y: 445, distance: 10.4
click at [325, 445] on div "[PERSON_NAME] Equestrian Clinics are open to any and all entrants only restrict…" at bounding box center [438, 460] width 566 height 80
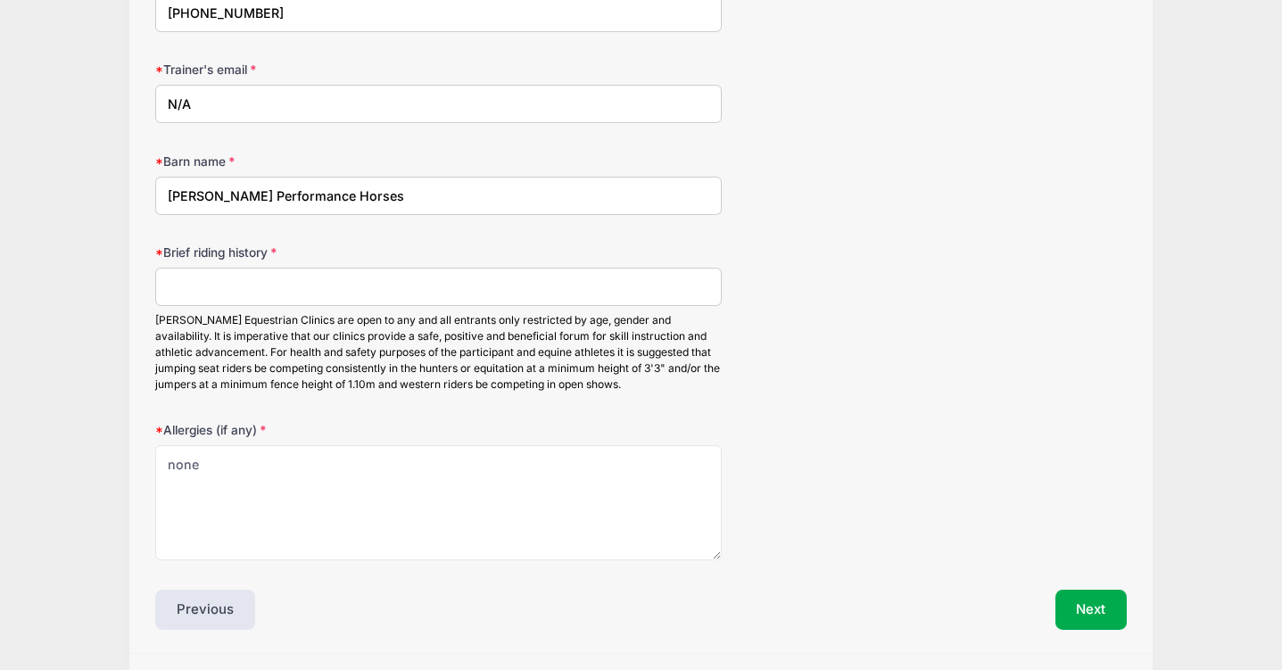
scroll to position [2191, 0]
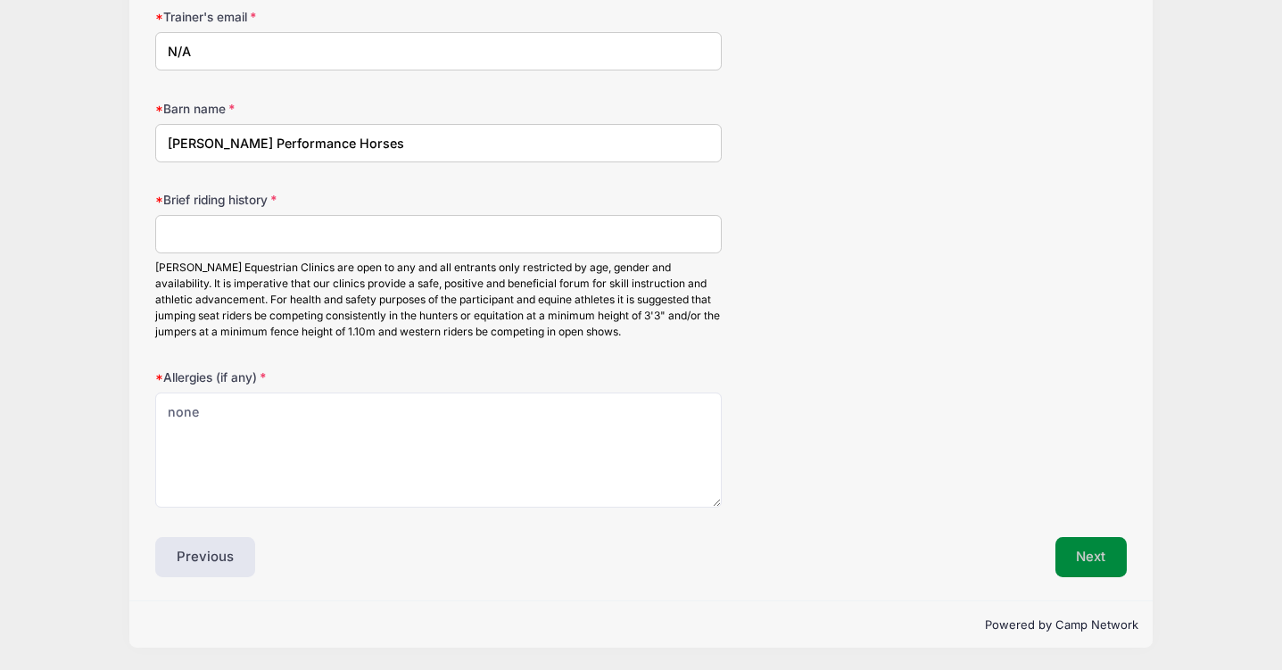
click at [1083, 552] on button "Next" at bounding box center [1091, 557] width 72 height 41
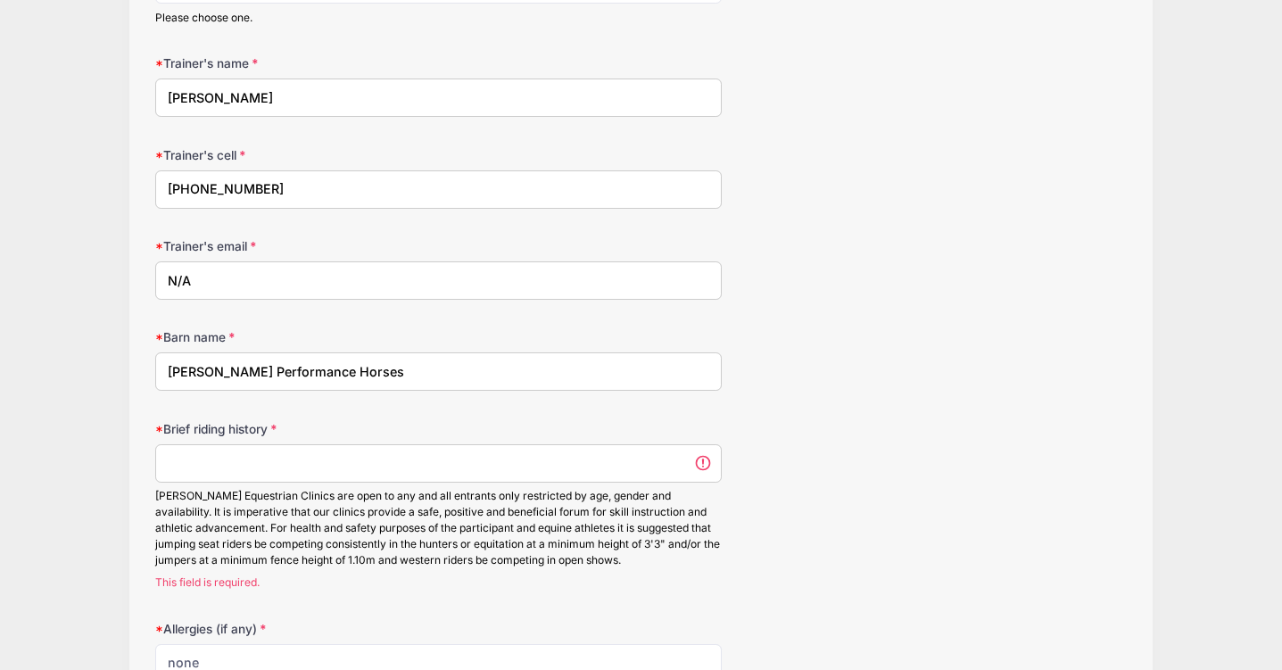
scroll to position [2044, 0]
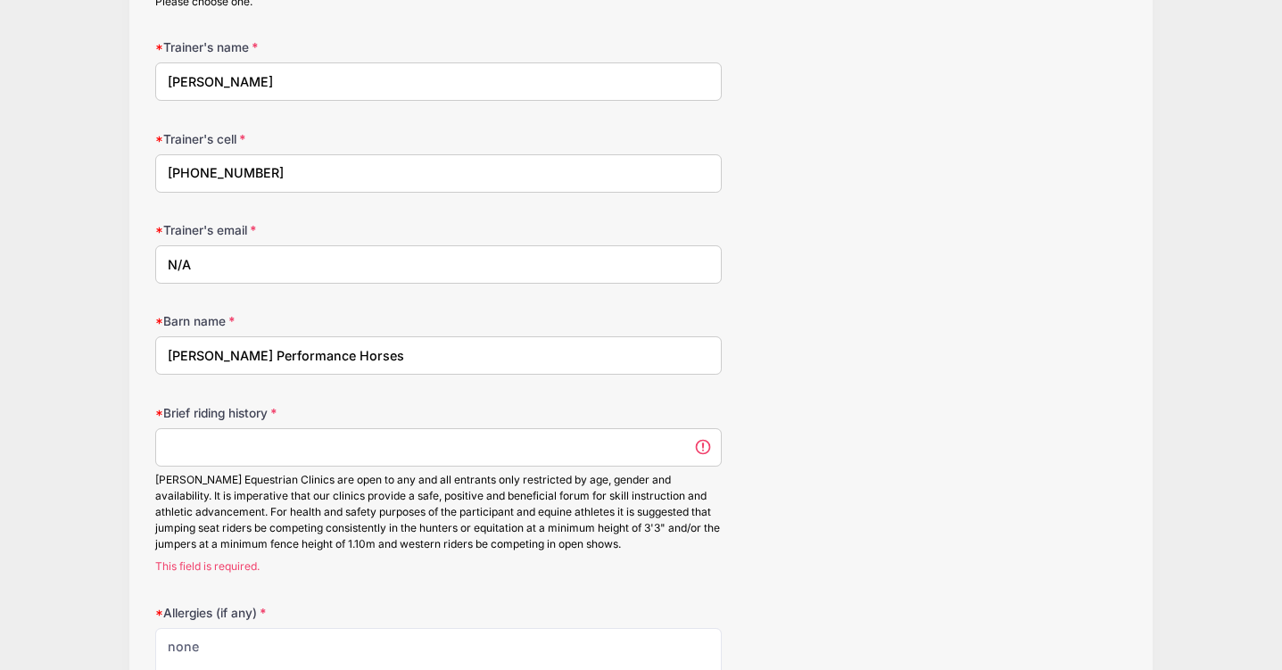
click at [390, 447] on input "Brief riding history" at bounding box center [438, 447] width 566 height 38
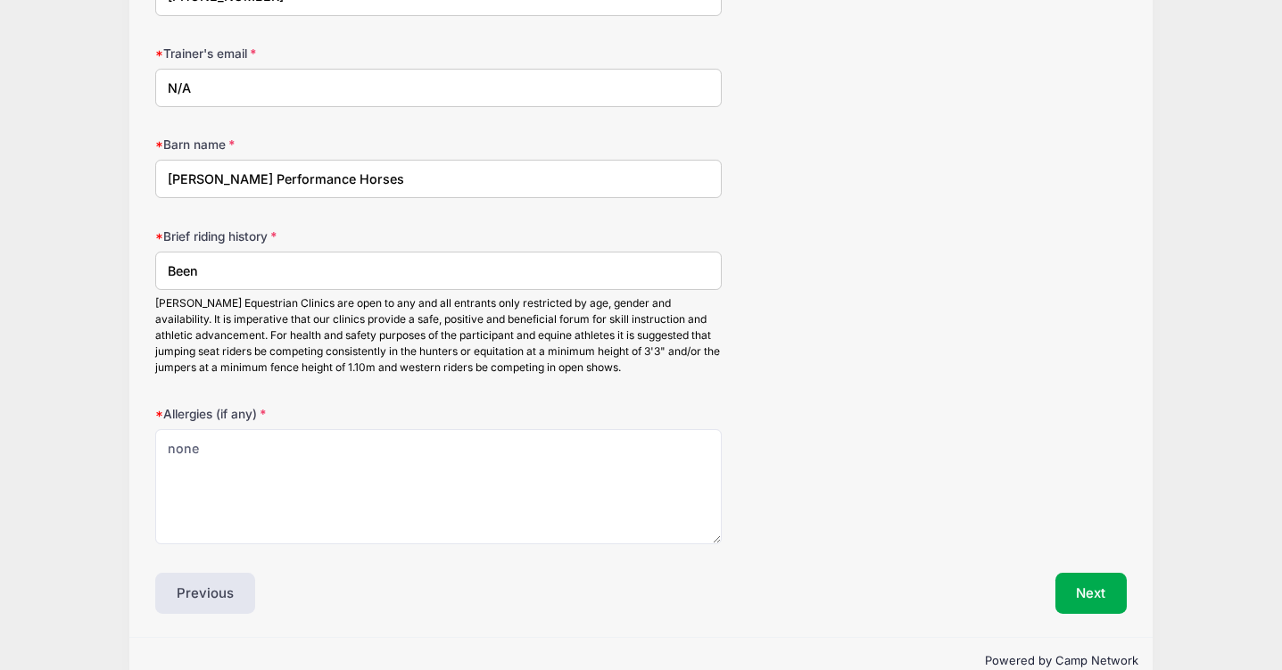
scroll to position [2221, 0]
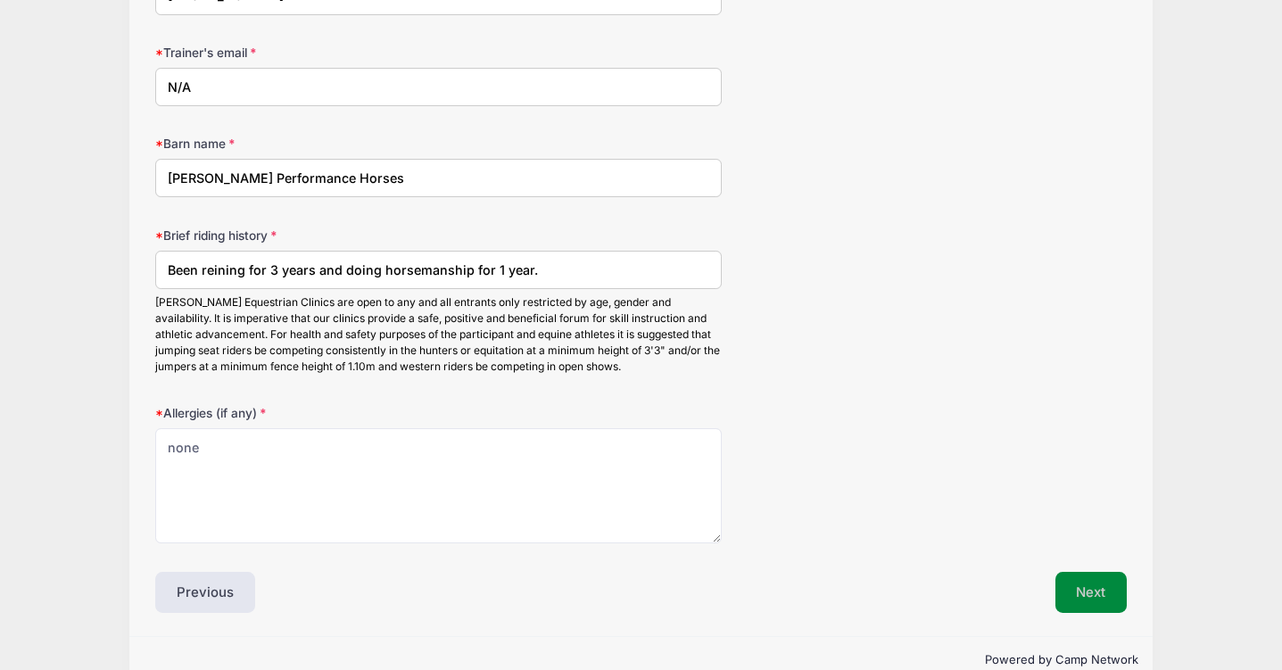
type input "Been reining for 3 years and doing horsemanship for 1 year."
click at [1085, 592] on button "Next" at bounding box center [1091, 592] width 72 height 41
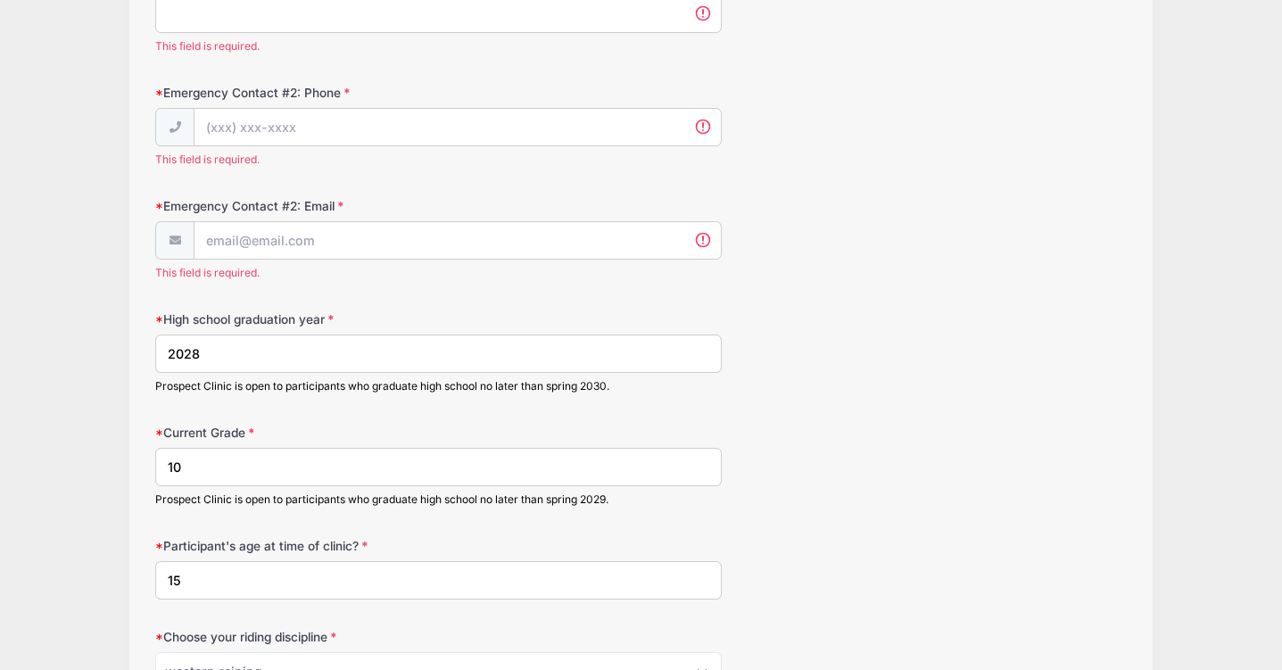
scroll to position [1219, 0]
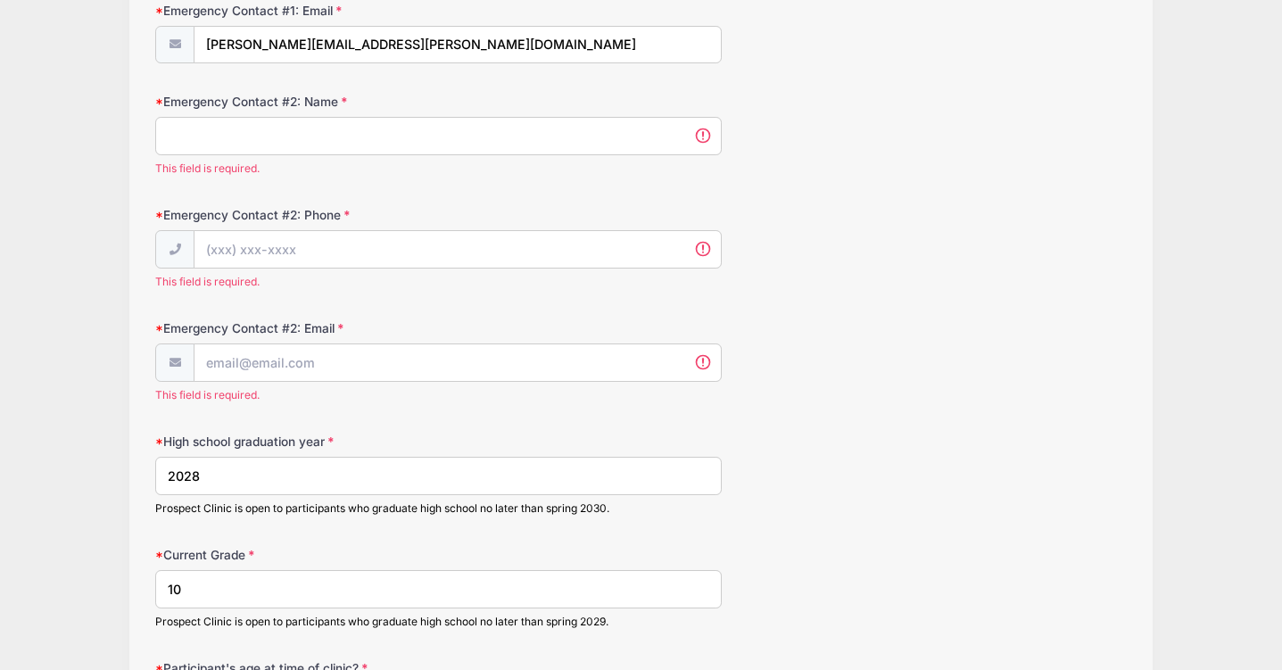
click at [287, 107] on label "Emergency Contact #2: Name" at bounding box center [317, 102] width 324 height 18
click at [287, 117] on input "Emergency Contact #2: Name" at bounding box center [438, 136] width 566 height 38
click at [287, 120] on input "Emergency Contact #2: Name" at bounding box center [438, 136] width 566 height 38
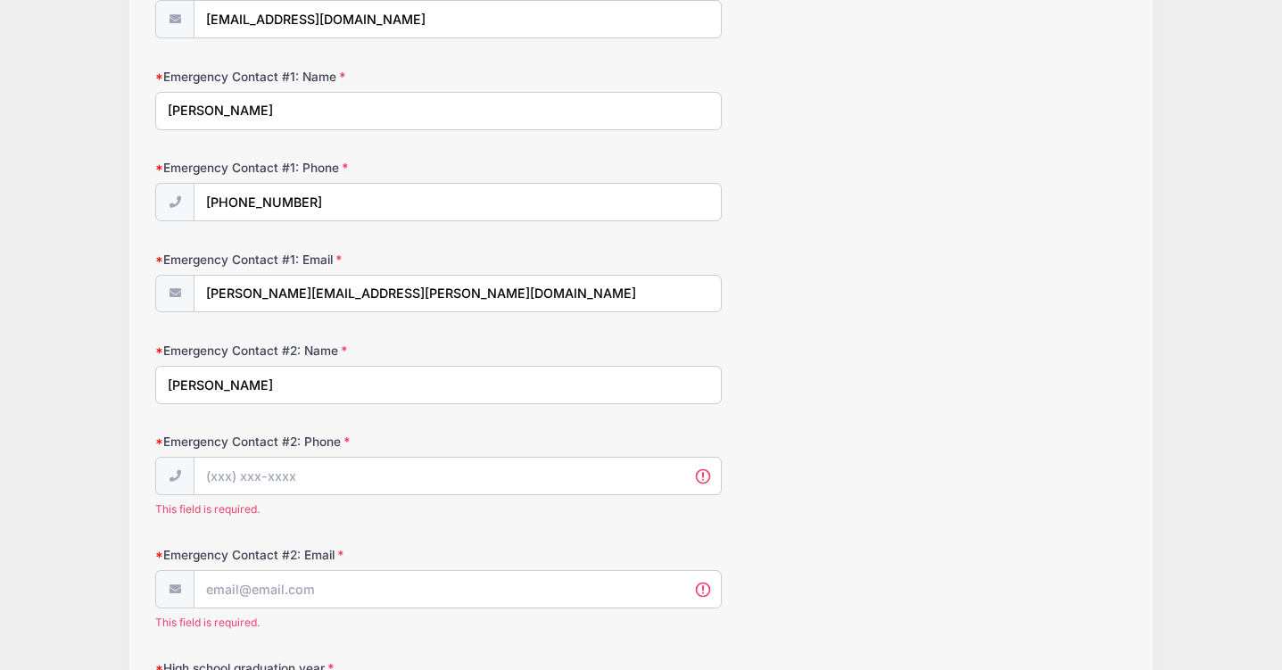
scroll to position [975, 0]
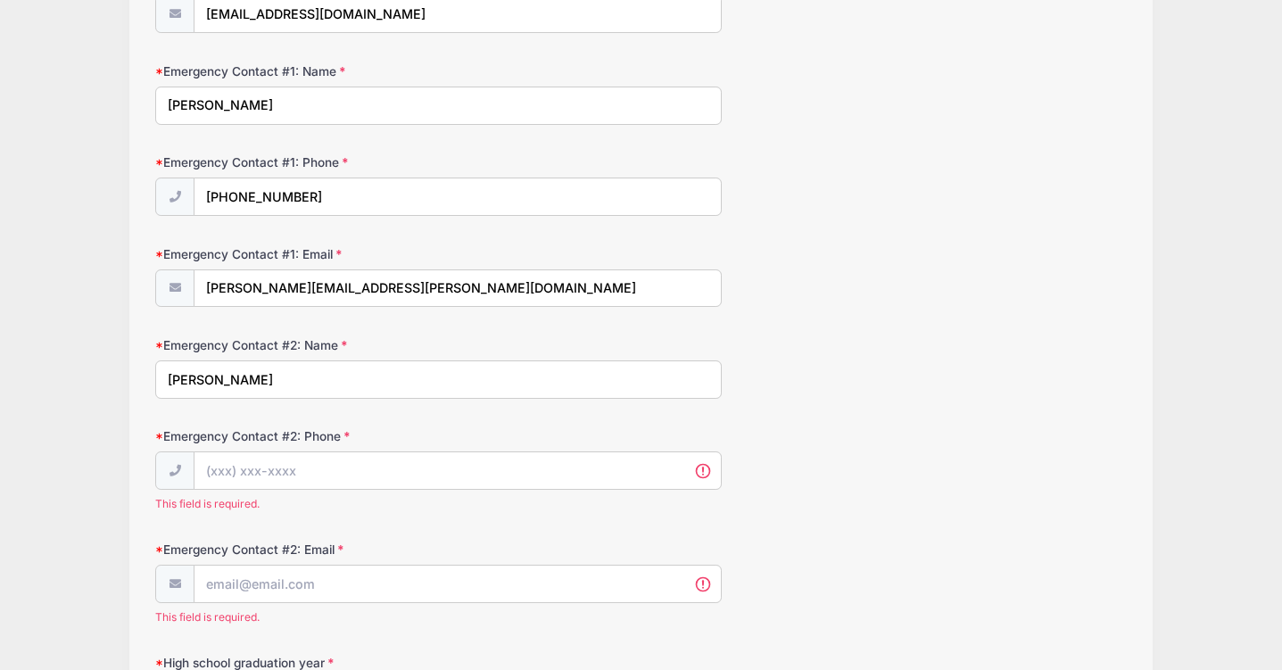
type input "[PERSON_NAME]"
click at [270, 473] on input "Emergency Contact #2: Phone" at bounding box center [457, 471] width 526 height 38
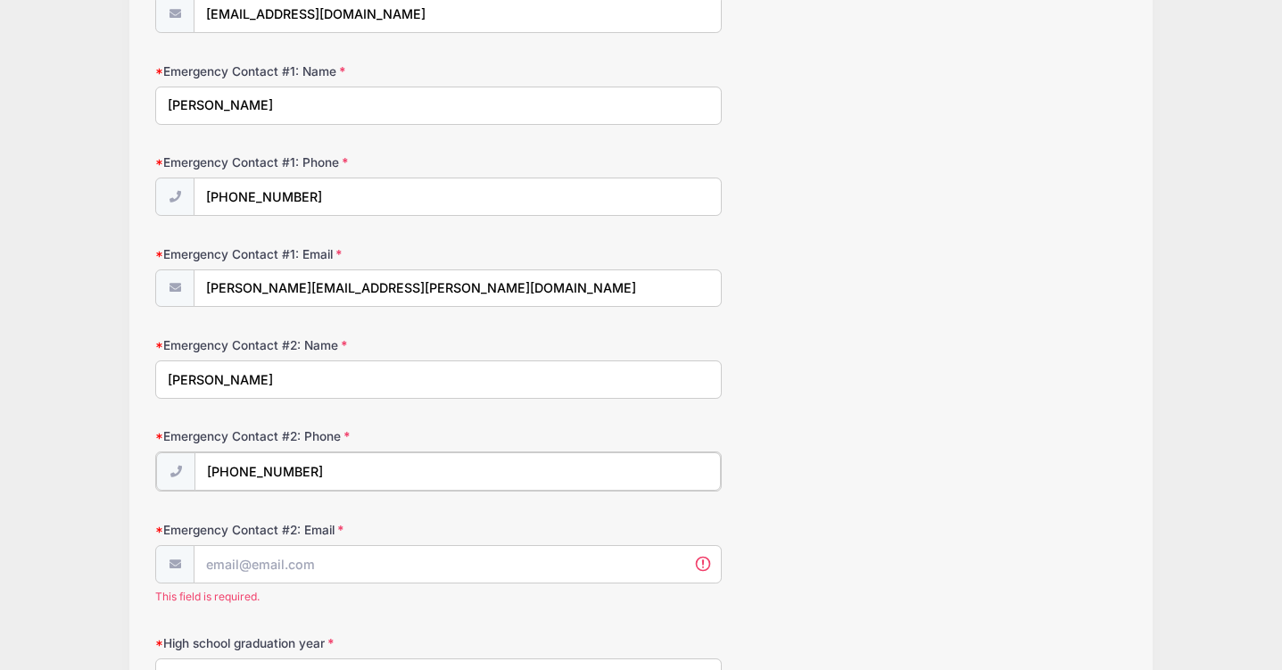
type input "[PHONE_NUMBER]"
click at [260, 568] on input "Emergency Contact #2: Email" at bounding box center [457, 563] width 526 height 38
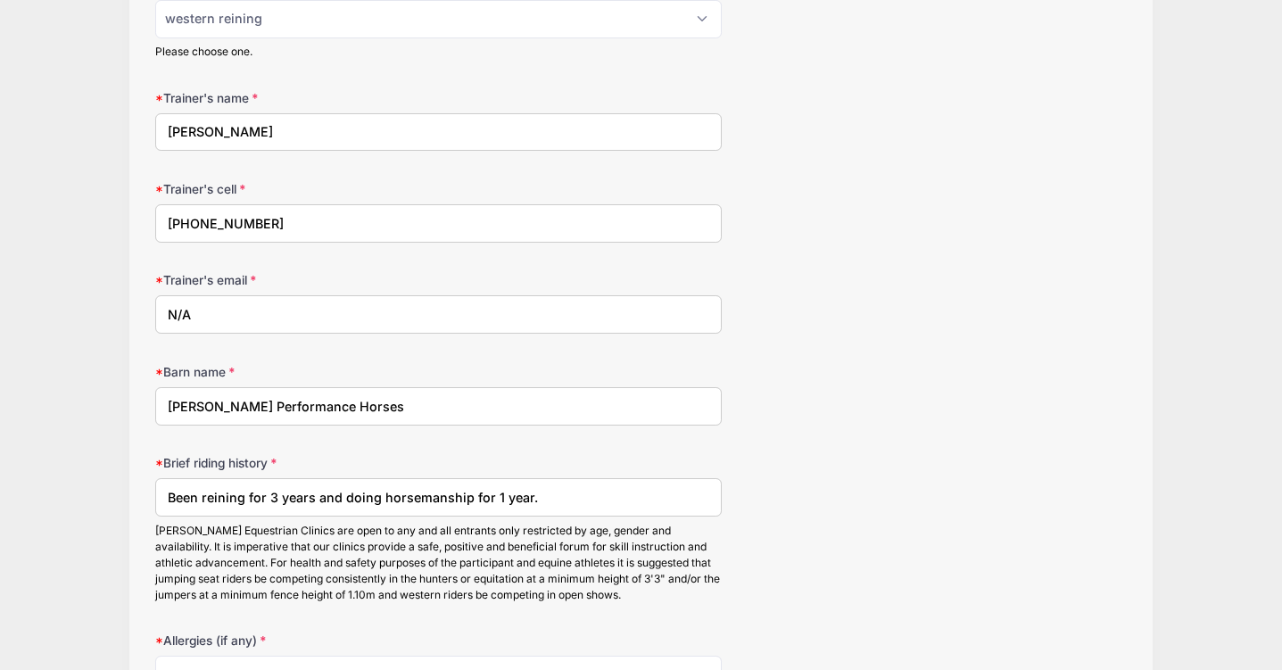
scroll to position [1952, 0]
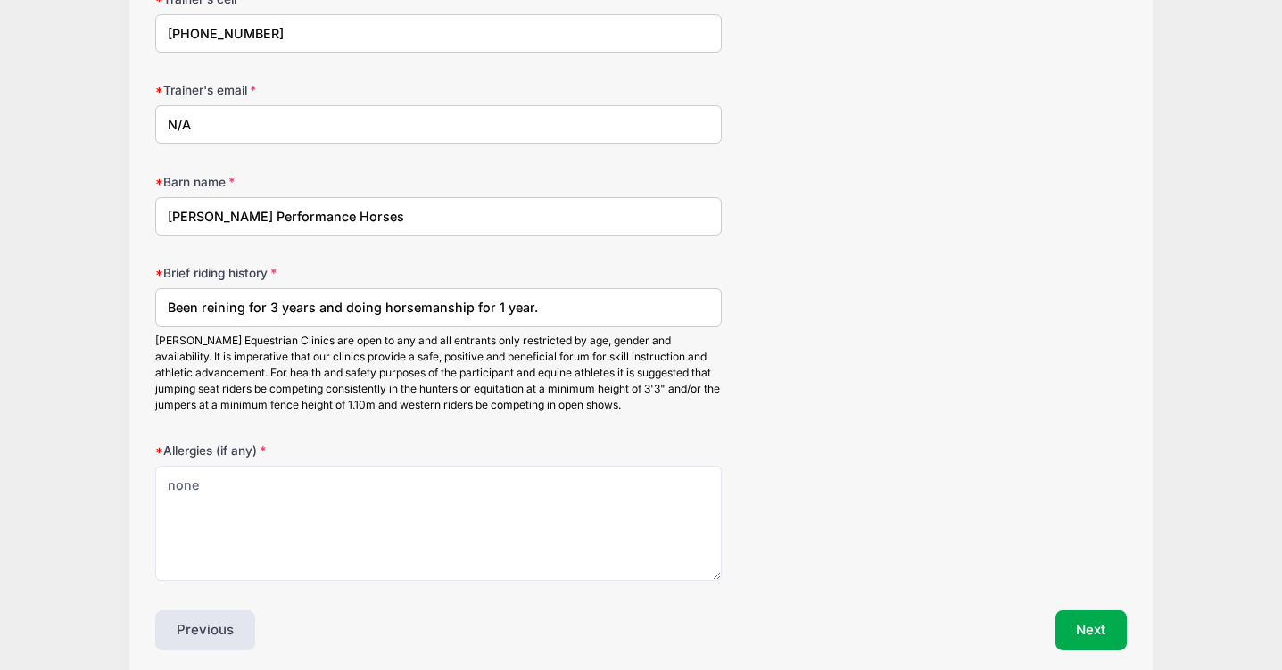
type input "[EMAIL_ADDRESS][DOMAIN_NAME]"
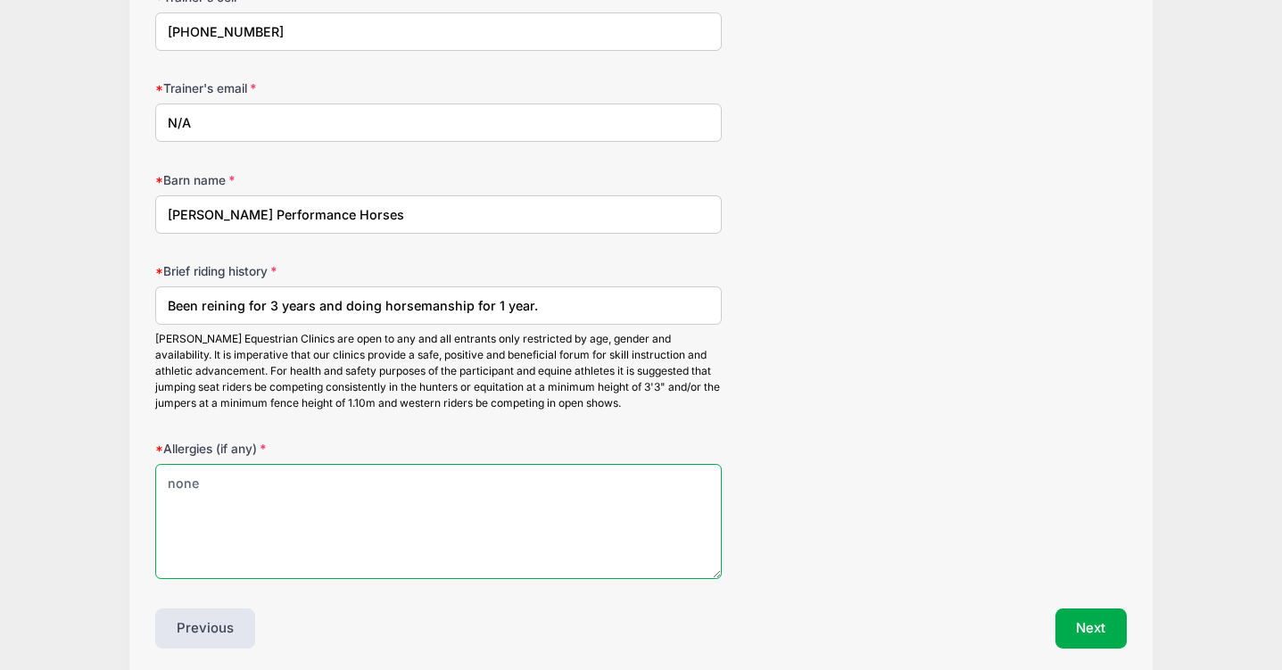
scroll to position [2118, 0]
click at [232, 482] on textarea "none" at bounding box center [438, 523] width 566 height 115
type textarea "n"
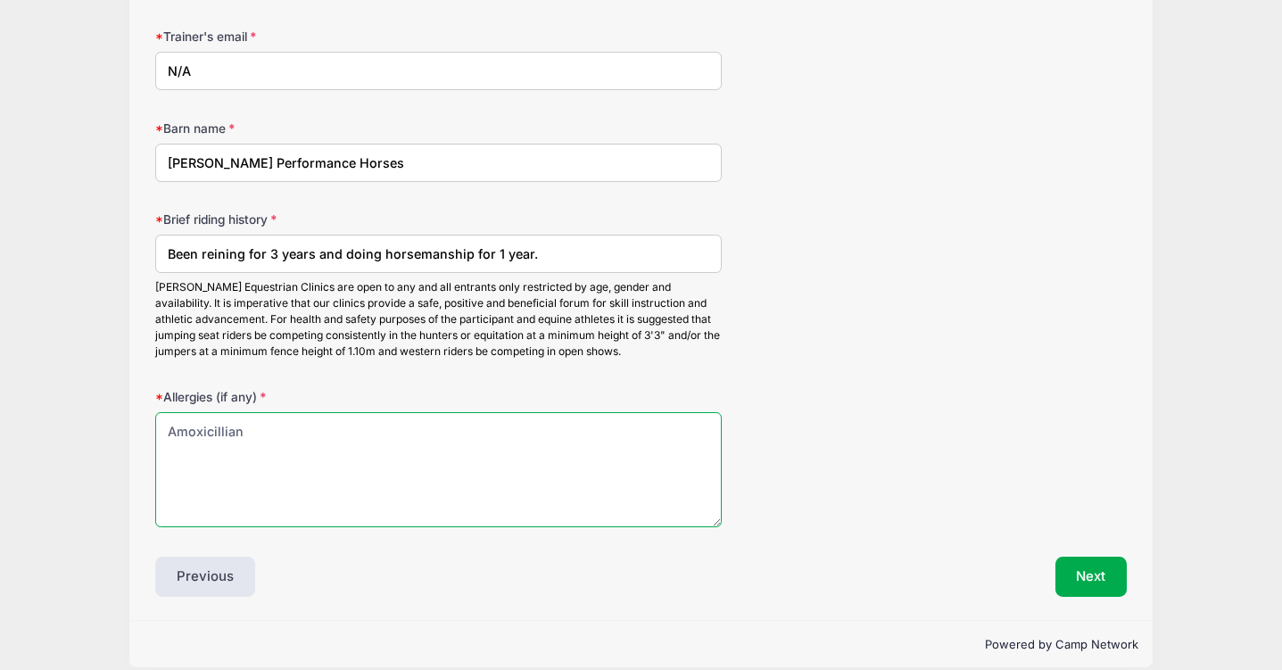
scroll to position [2191, 0]
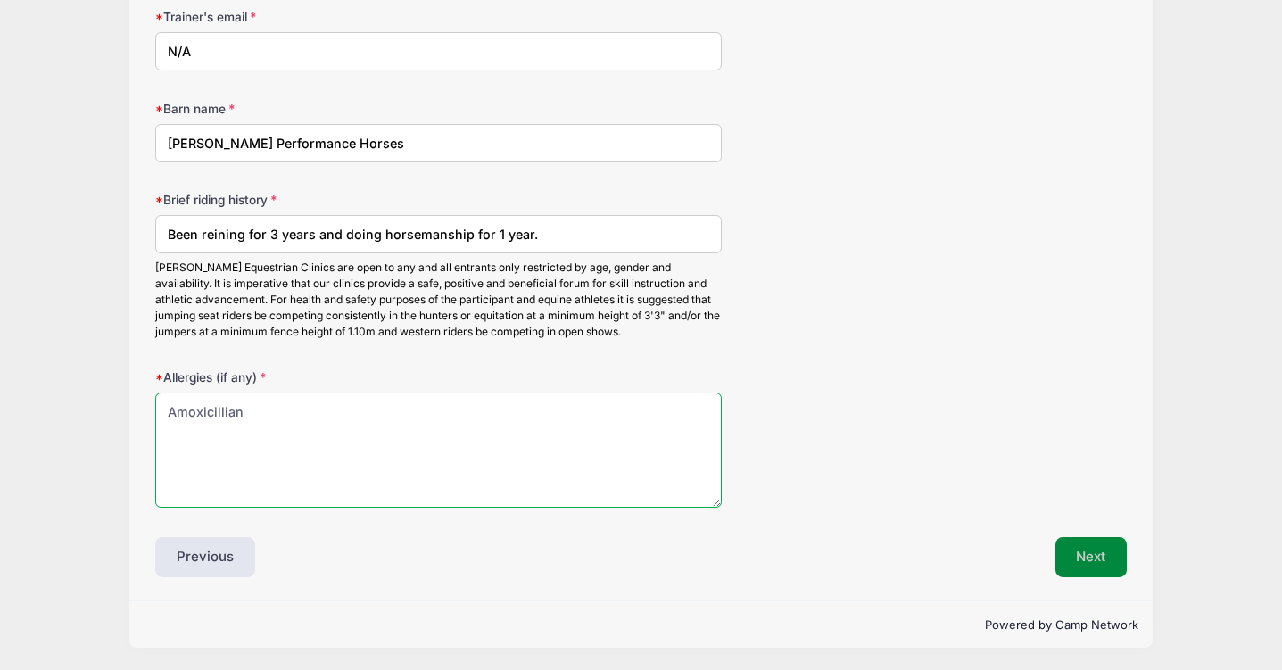
type textarea "Amoxicillian"
click at [1073, 566] on button "Next" at bounding box center [1091, 557] width 72 height 41
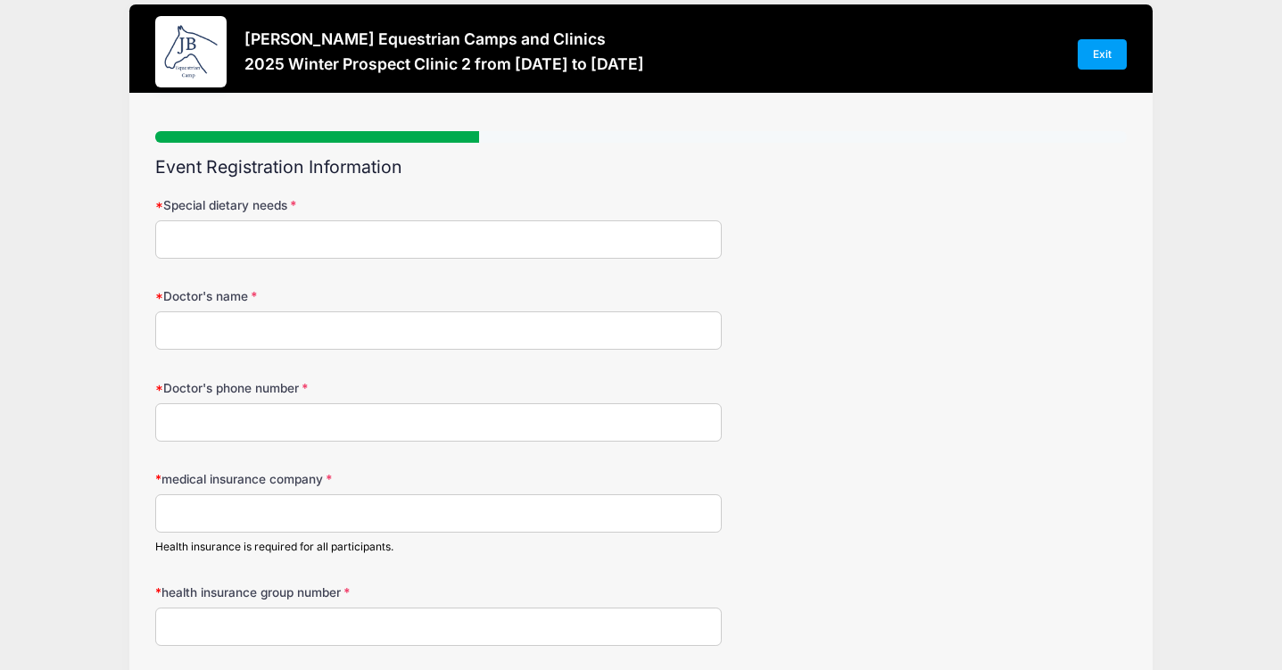
scroll to position [0, 0]
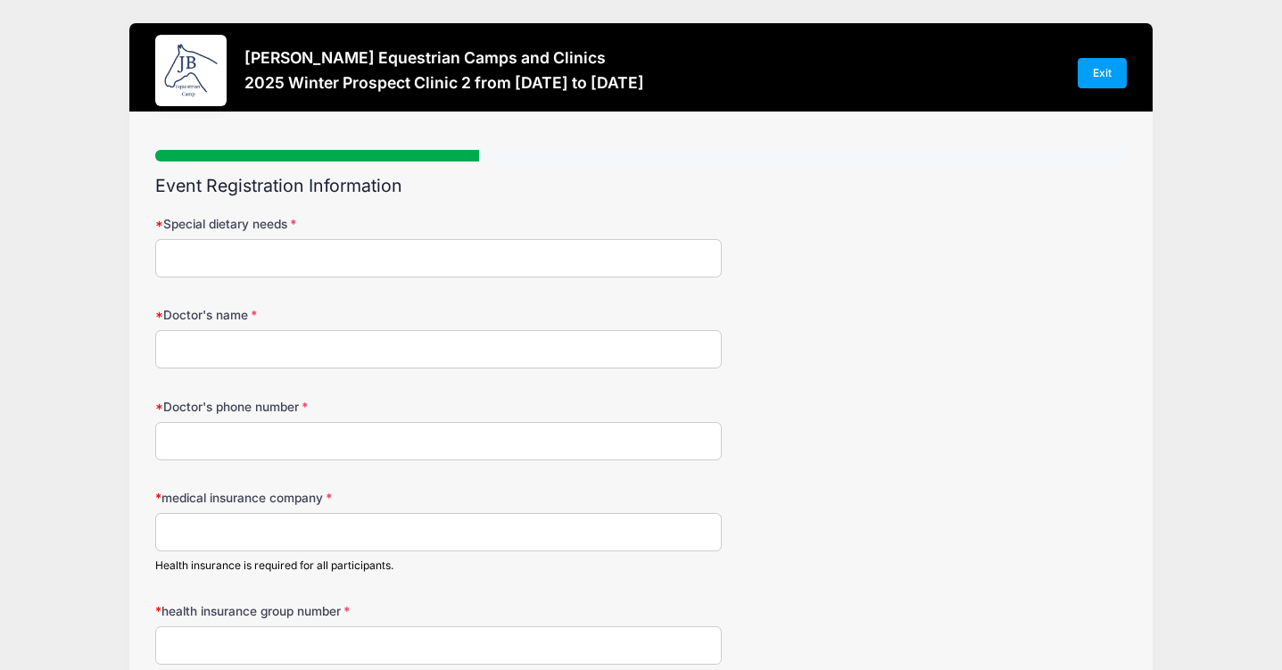
click at [546, 262] on input "Special dietary needs" at bounding box center [438, 258] width 566 height 38
type input "none"
click at [512, 349] on input "Doctor's name" at bounding box center [438, 349] width 566 height 38
type input "[PERSON_NAME]"
click at [494, 450] on input "Doctor's phone number" at bounding box center [438, 441] width 566 height 38
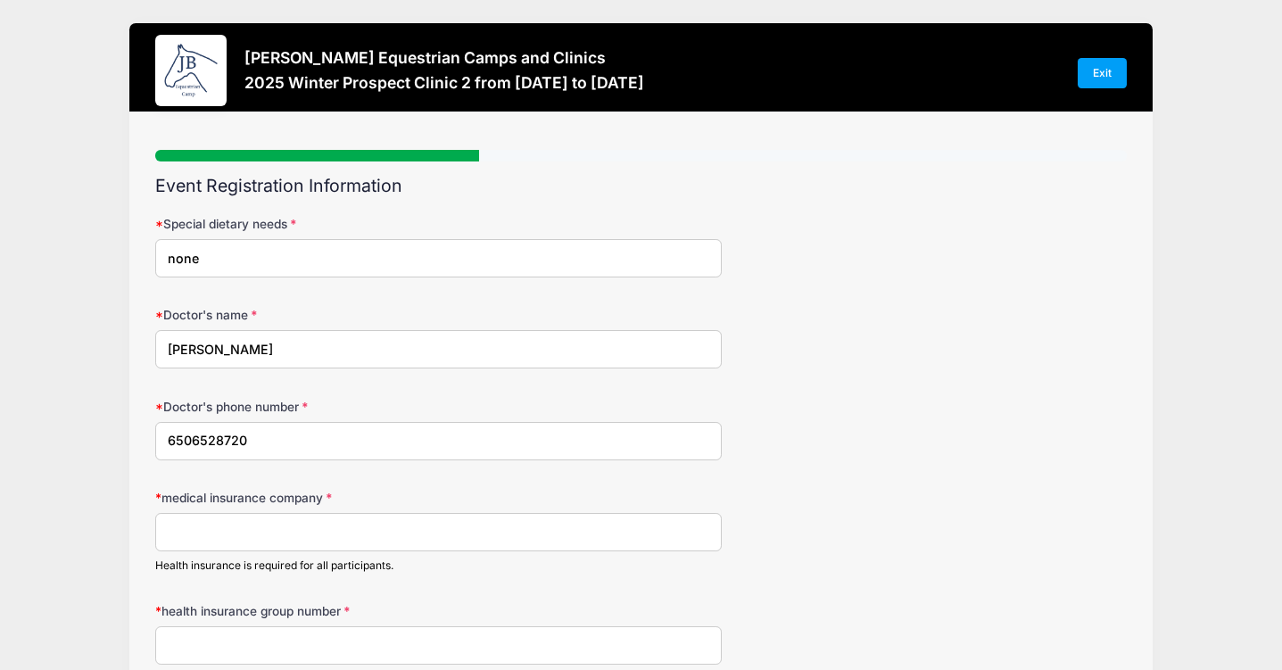
click at [191, 442] on input "6506528720" at bounding box center [438, 441] width 566 height 38
click at [219, 443] on input "650-6528720" at bounding box center [438, 441] width 566 height 38
type input "[PHONE_NUMBER]"
click at [235, 521] on input "medical insurance company" at bounding box center [438, 532] width 566 height 38
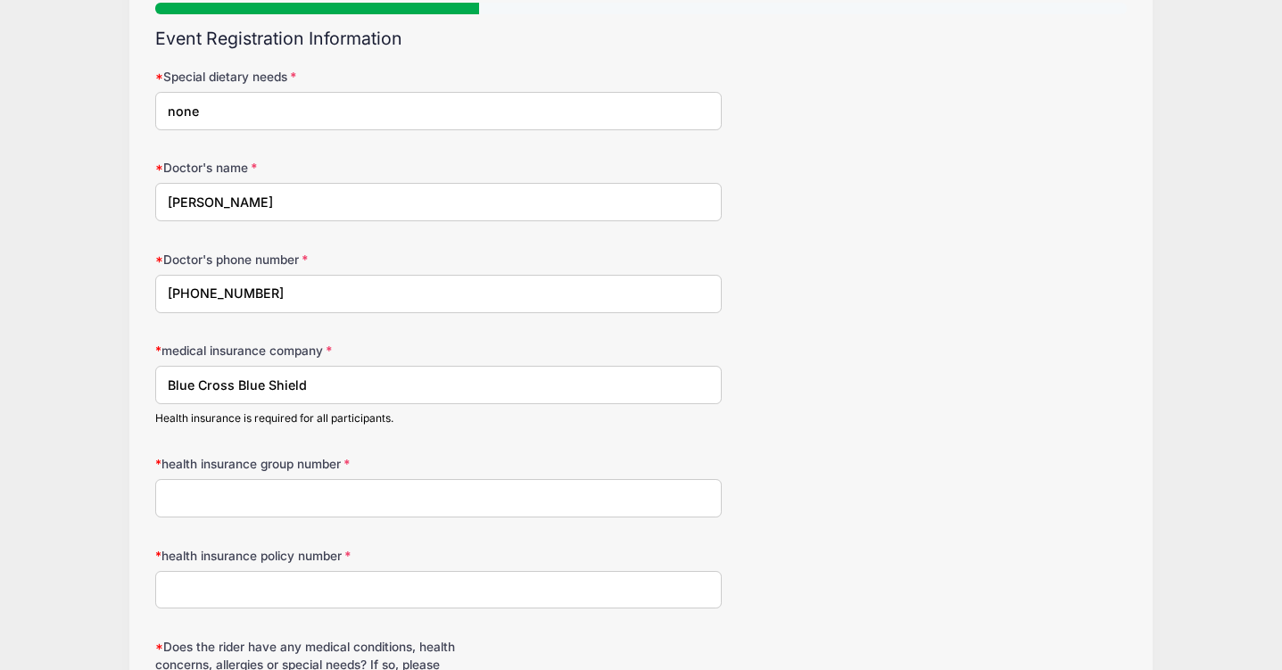
scroll to position [152, 0]
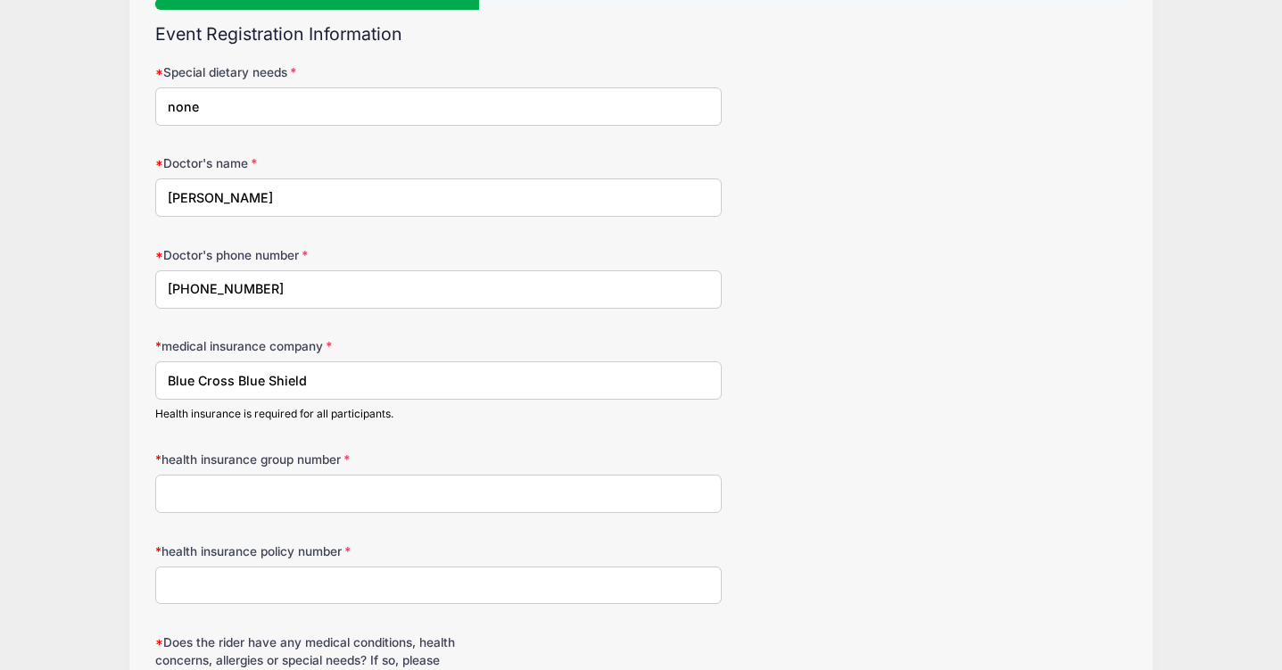
type input "Blue Cross Blue Shield"
click at [341, 494] on input "health insurance group number" at bounding box center [438, 494] width 566 height 38
type input "PK4136"
click at [330, 578] on input "health insurance policy number" at bounding box center [438, 585] width 566 height 38
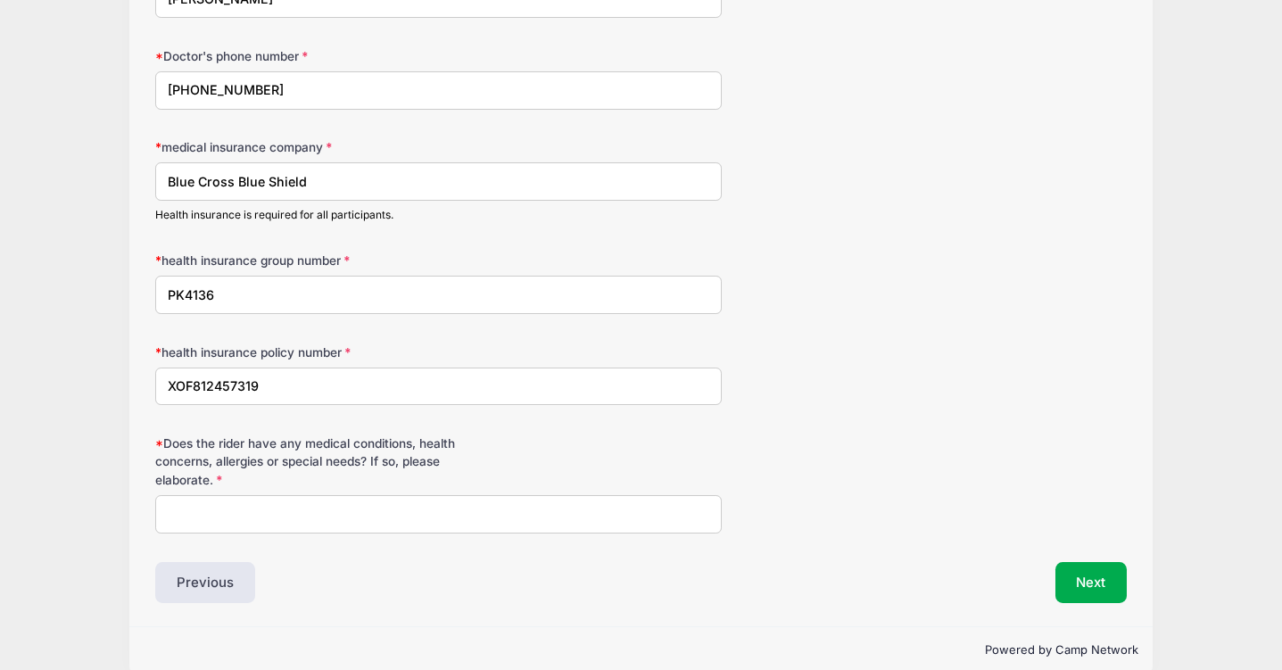
scroll to position [352, 0]
type input "XOF812457319"
click at [311, 514] on input "Does the rider have any medical conditions, health concerns, allergies or speci…" at bounding box center [438, 512] width 566 height 38
type input "N"
type input "none"
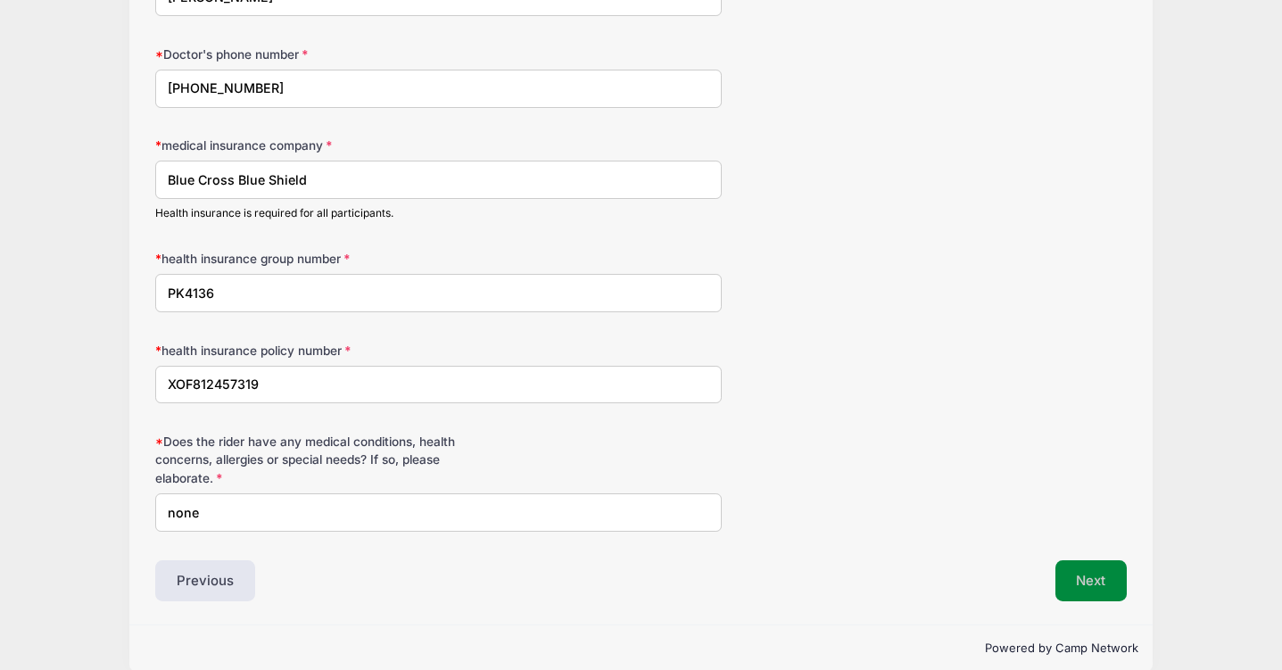
click at [1072, 586] on button "Next" at bounding box center [1091, 580] width 72 height 41
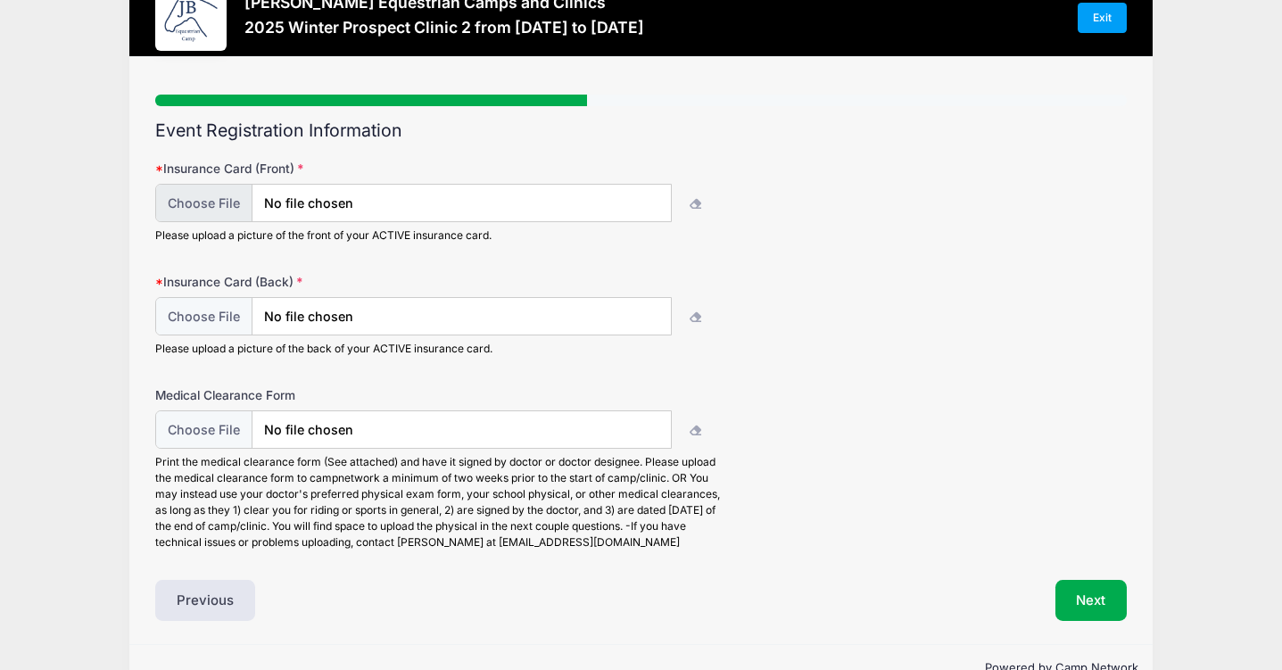
scroll to position [56, 0]
type input "C:\fakepath\IMG_9933.jpg"
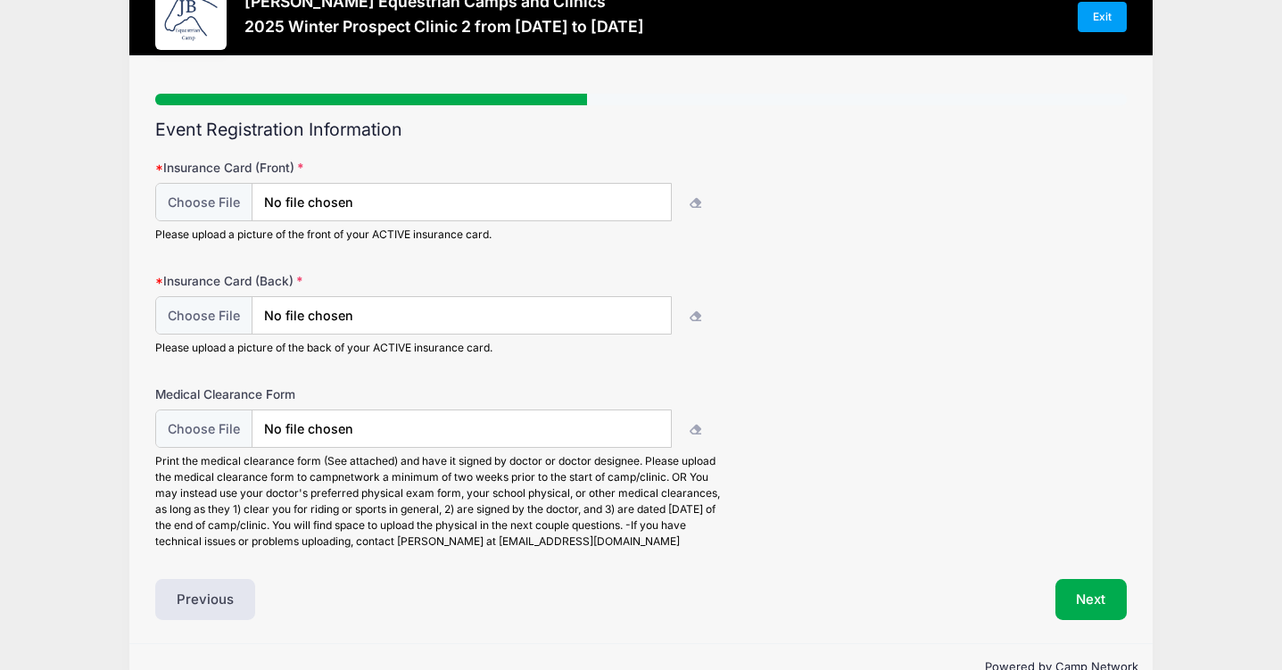
type input "C:\fakepath\IMG_9934.jpg"
click at [1065, 590] on button "Next" at bounding box center [1091, 599] width 72 height 41
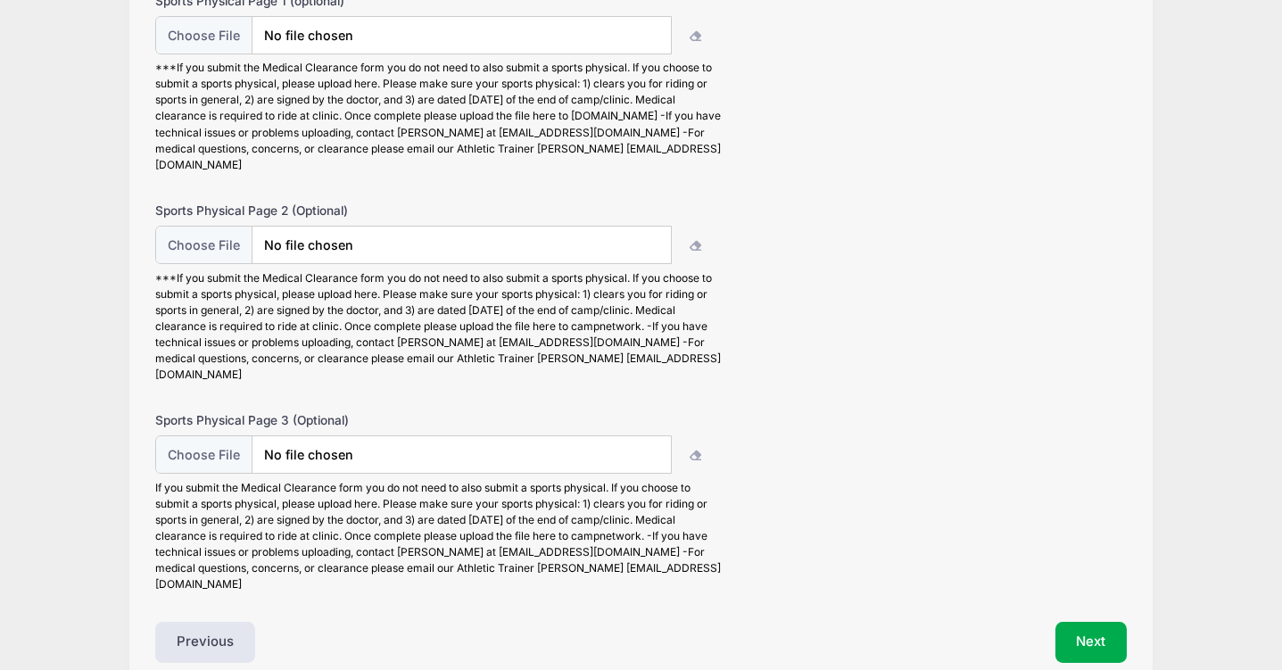
scroll to position [260, 0]
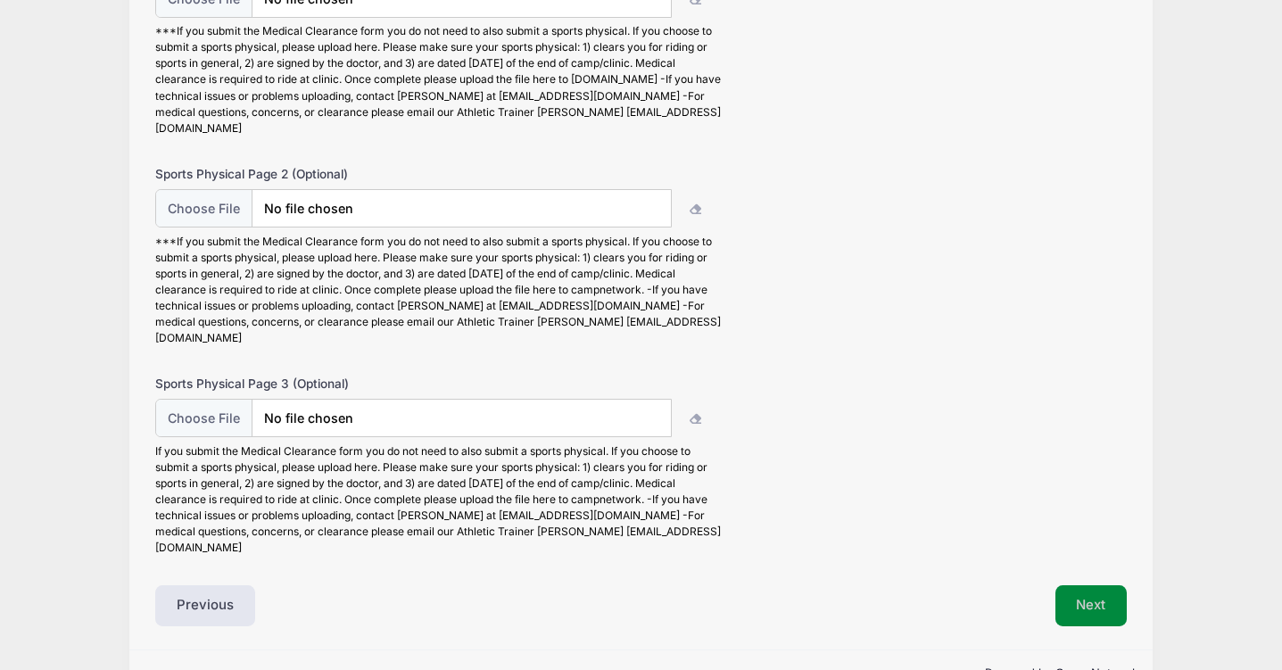
click at [1095, 585] on button "Next" at bounding box center [1091, 605] width 72 height 41
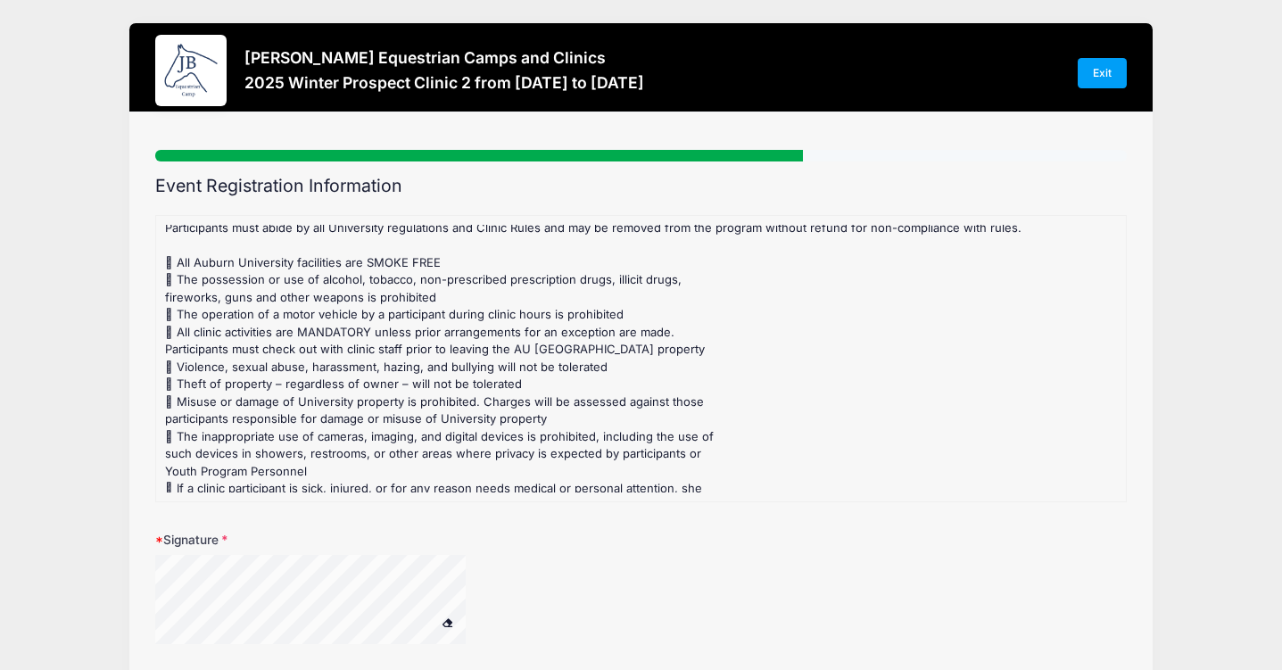
scroll to position [148, 0]
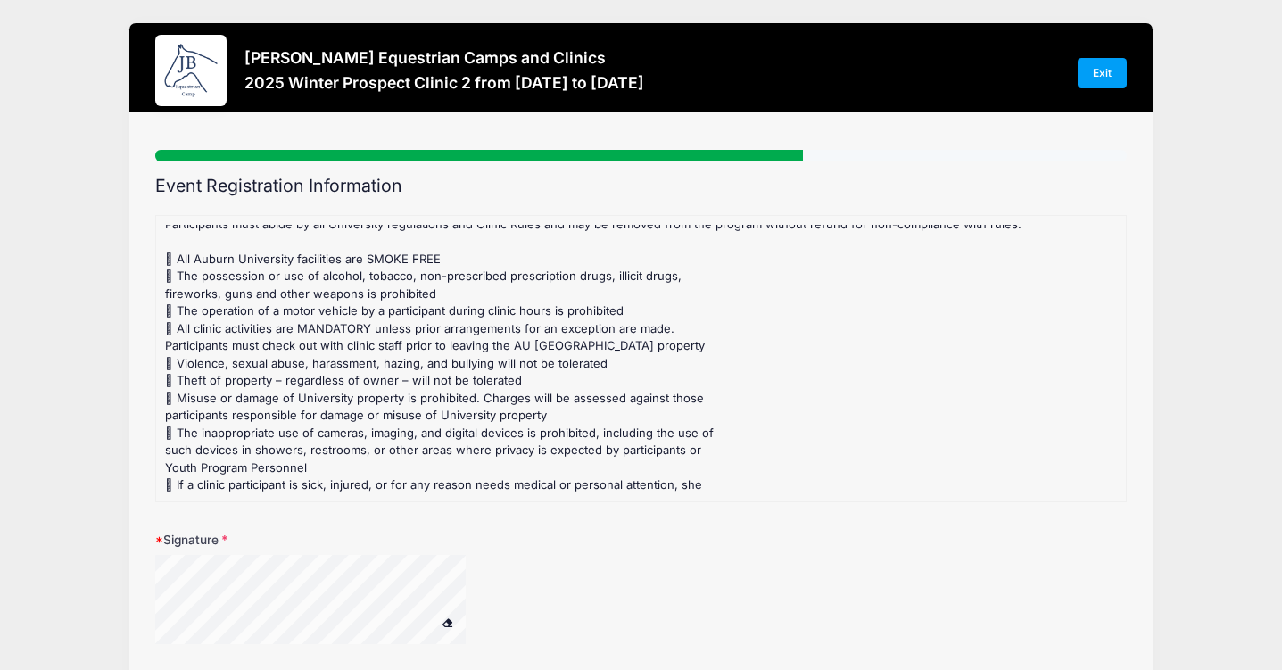
drag, startPoint x: 227, startPoint y: 328, endPoint x: 649, endPoint y: 357, distance: 422.9
click at [649, 358] on div "CLINIC RULES Our concern is that all [PERSON_NAME] Equestrian Camp Participants…" at bounding box center [641, 407] width 952 height 626
click at [681, 321] on div "CLINIC RULES Our concern is that all [PERSON_NAME] Equestrian Camp Participants…" at bounding box center [641, 407] width 952 height 626
drag, startPoint x: 669, startPoint y: 329, endPoint x: 178, endPoint y: 318, distance: 491.7
click at [178, 319] on div "CLINIC RULES Our concern is that all [PERSON_NAME] Equestrian Camp Participants…" at bounding box center [641, 407] width 952 height 626
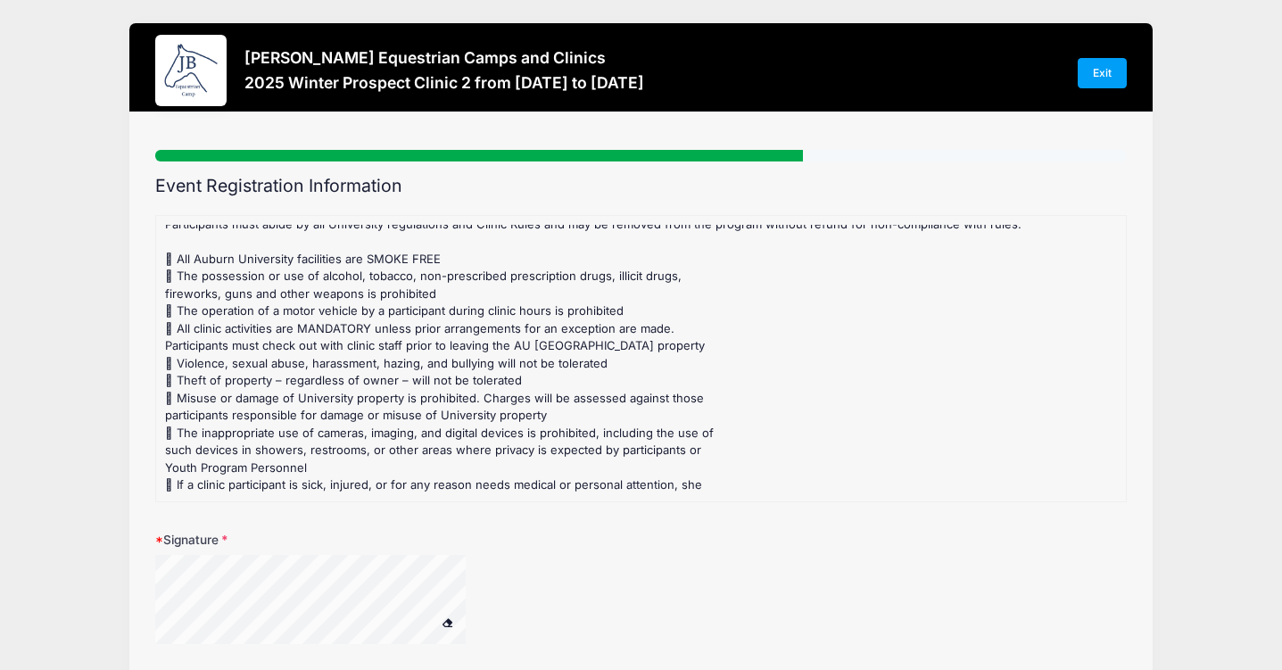
click at [178, 316] on div "CLINIC RULES Our concern is that all [PERSON_NAME] Equestrian Camp Participants…" at bounding box center [641, 407] width 952 height 626
drag, startPoint x: 176, startPoint y: 357, endPoint x: 612, endPoint y: 365, distance: 436.3
click at [615, 365] on div "CLINIC RULES Our concern is that all [PERSON_NAME] Equestrian Camp Participants…" at bounding box center [641, 407] width 952 height 626
click at [611, 365] on div "CLINIC RULES Our concern is that all [PERSON_NAME] Equestrian Camp Participants…" at bounding box center [641, 407] width 952 height 626
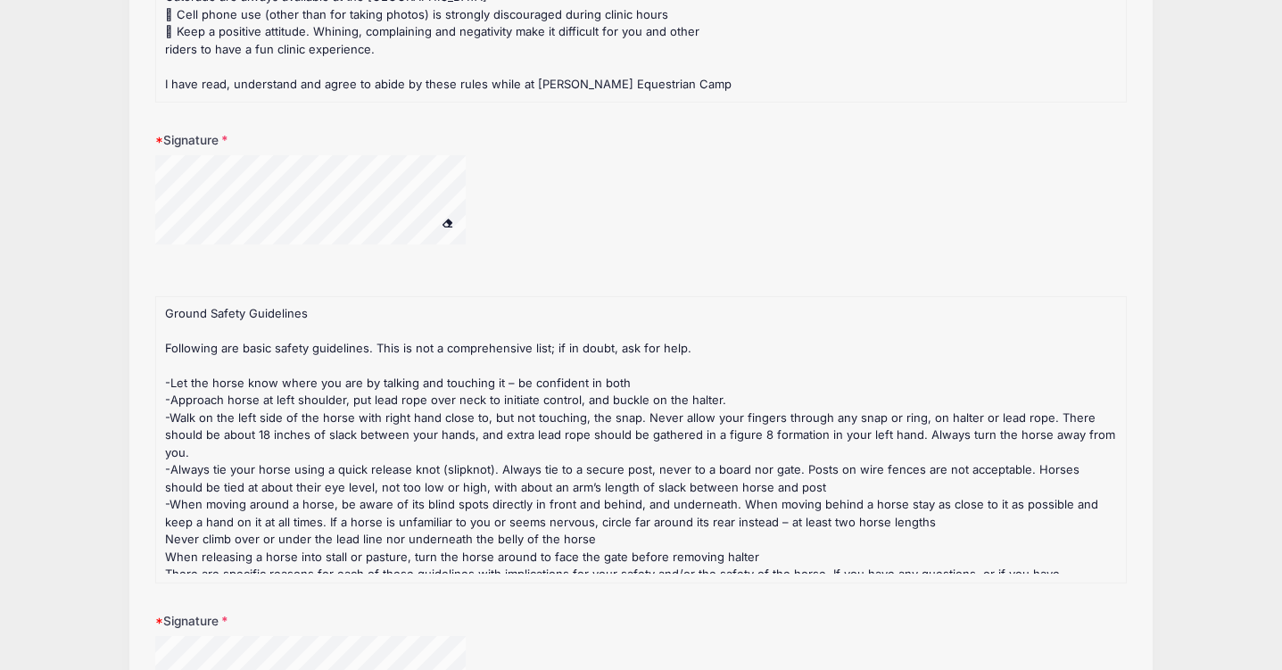
scroll to position [45, 0]
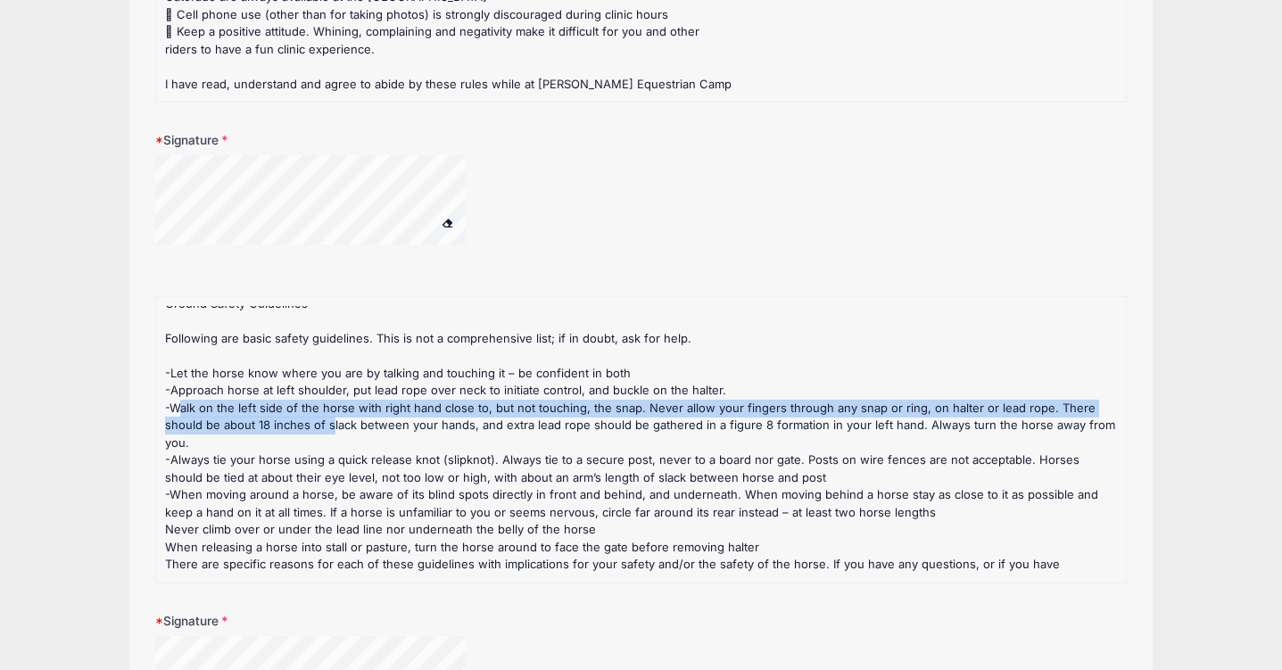
drag, startPoint x: 173, startPoint y: 404, endPoint x: 252, endPoint y: 428, distance: 83.0
click at [282, 427] on div "[PERSON_NAME] Equestrian Camps and Clinics Ground Safety Guidelines Following a…" at bounding box center [641, 433] width 952 height 313
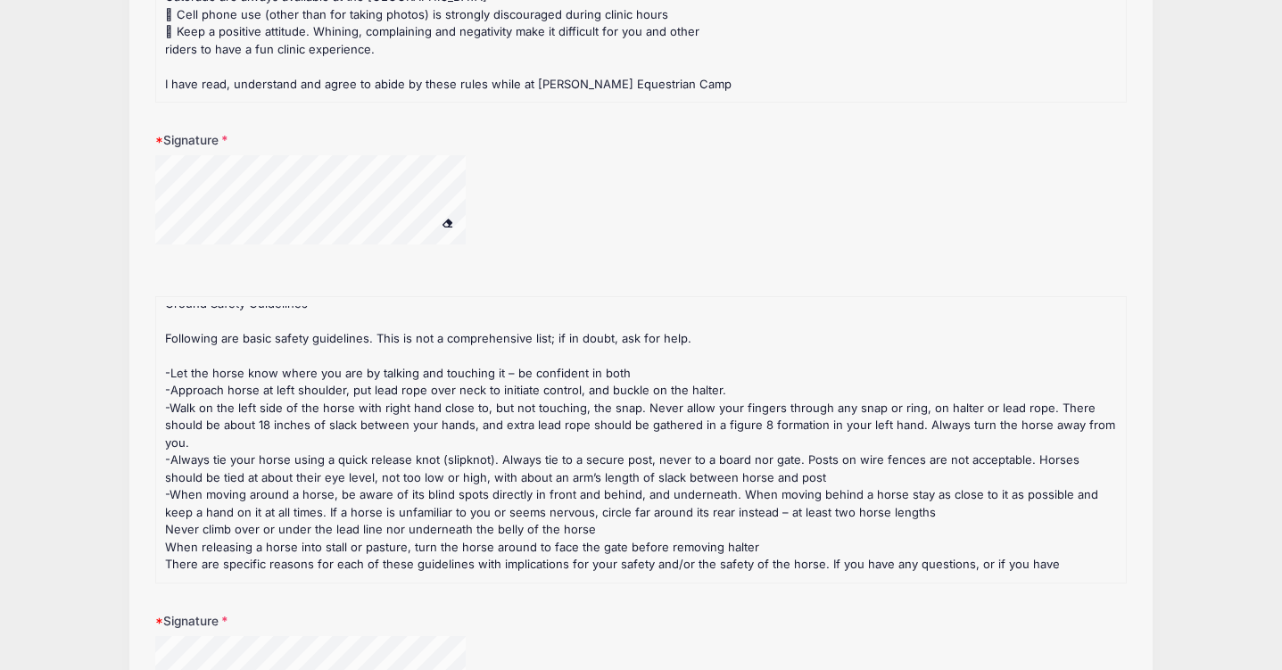
click at [358, 471] on div "[PERSON_NAME] Equestrian Camps and Clinics Ground Safety Guidelines Following a…" at bounding box center [641, 433] width 952 height 313
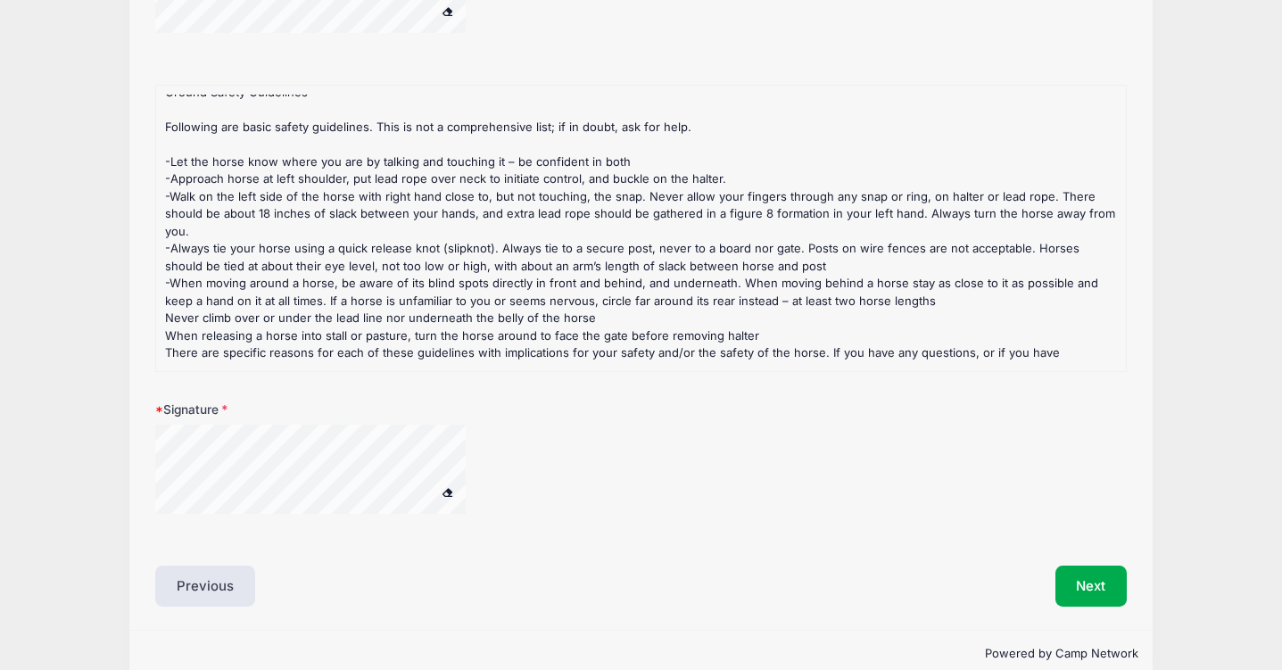
scroll to position [640, 0]
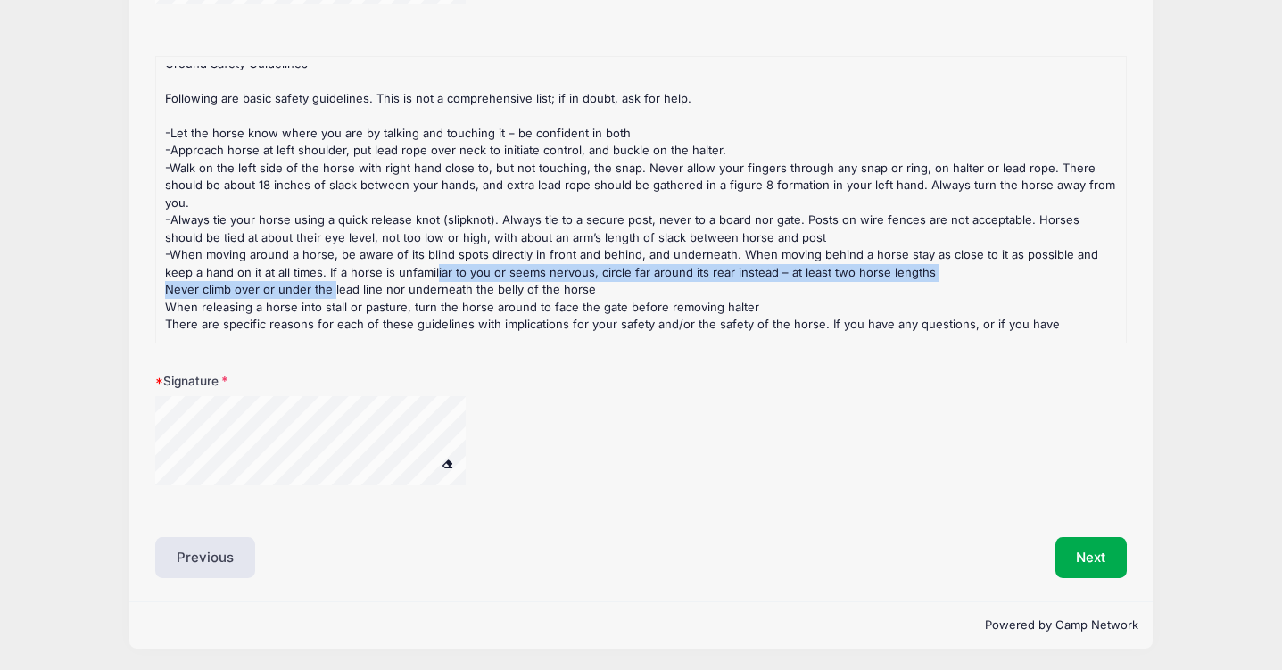
drag, startPoint x: 329, startPoint y: 265, endPoint x: 402, endPoint y: 261, distance: 73.2
click at [402, 261] on div "[PERSON_NAME] Equestrian Camps and Clinics Ground Safety Guidelines Following a…" at bounding box center [641, 193] width 952 height 313
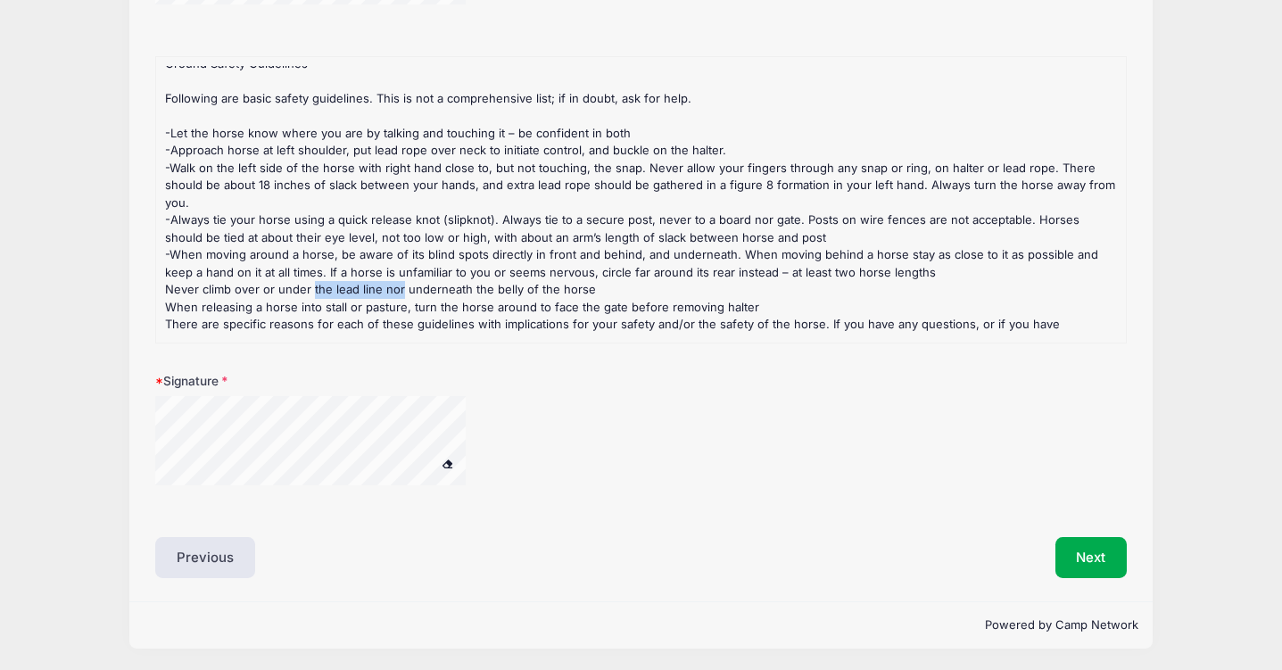
drag, startPoint x: 396, startPoint y: 274, endPoint x: 305, endPoint y: 273, distance: 91.0
click at [305, 273] on div "[PERSON_NAME] Equestrian Camps and Clinics Ground Safety Guidelines Following a…" at bounding box center [641, 193] width 952 height 313
drag, startPoint x: 331, startPoint y: 273, endPoint x: 399, endPoint y: 273, distance: 67.8
click at [399, 269] on div "[PERSON_NAME] Equestrian Camps and Clinics Ground Safety Guidelines Following a…" at bounding box center [641, 193] width 952 height 313
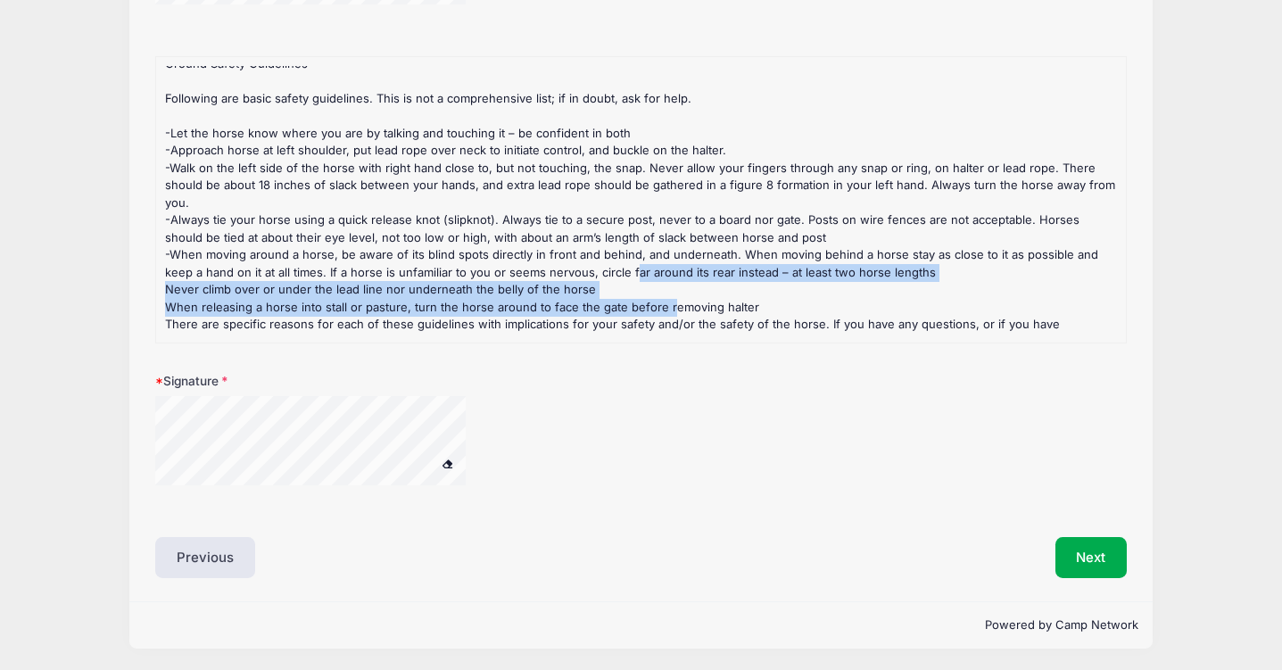
drag, startPoint x: 599, startPoint y: 251, endPoint x: 664, endPoint y: 302, distance: 82.6
click at [659, 297] on div "[PERSON_NAME] Equestrian Camps and Clinics Ground Safety Guidelines Following a…" at bounding box center [641, 193] width 952 height 313
click at [599, 252] on div "[PERSON_NAME] Equestrian Camps and Clinics Ground Safety Guidelines Following a…" at bounding box center [641, 193] width 952 height 313
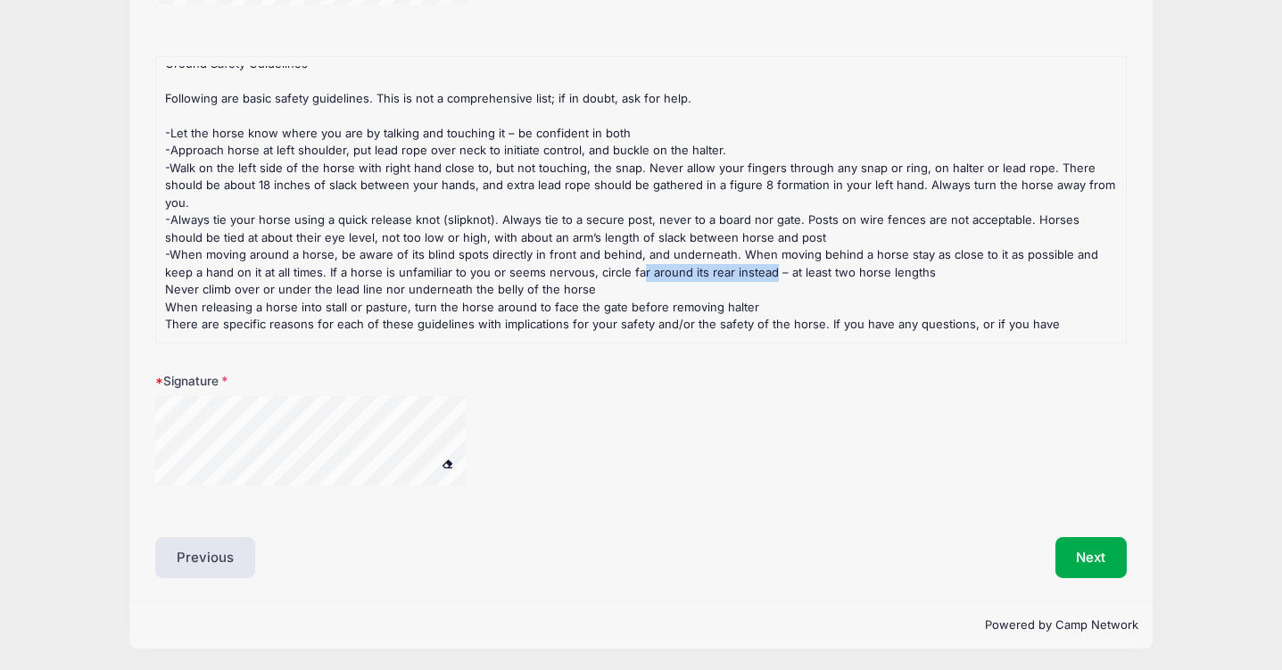
drag, startPoint x: 599, startPoint y: 252, endPoint x: 721, endPoint y: 260, distance: 122.5
click at [731, 259] on div "[PERSON_NAME] Equestrian Camps and Clinics Ground Safety Guidelines Following a…" at bounding box center [641, 193] width 952 height 313
drag, startPoint x: 753, startPoint y: 255, endPoint x: 913, endPoint y: 251, distance: 159.7
click at [913, 251] on div "[PERSON_NAME] Equestrian Camps and Clinics Ground Safety Guidelines Following a…" at bounding box center [641, 193] width 952 height 313
drag, startPoint x: 855, startPoint y: 229, endPoint x: 915, endPoint y: 230, distance: 59.8
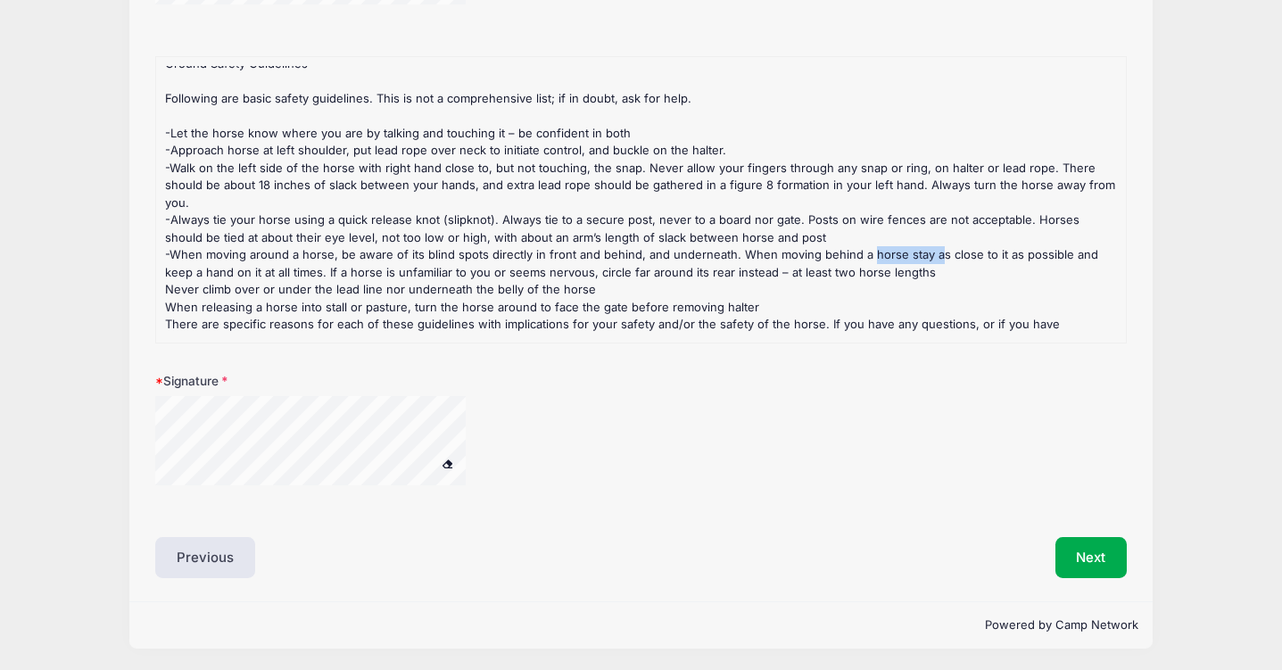
click at [923, 229] on div "[PERSON_NAME] Equestrian Camps and Clinics Ground Safety Guidelines Following a…" at bounding box center [641, 193] width 952 height 313
drag, startPoint x: 872, startPoint y: 227, endPoint x: 880, endPoint y: 187, distance: 40.9
click at [880, 195] on div "[PERSON_NAME] Equestrian Camps and Clinics Ground Safety Guidelines Following a…" at bounding box center [641, 193] width 952 height 313
click at [838, 249] on div "[PERSON_NAME] Equestrian Camps and Clinics Ground Safety Guidelines Following a…" at bounding box center [641, 193] width 952 height 313
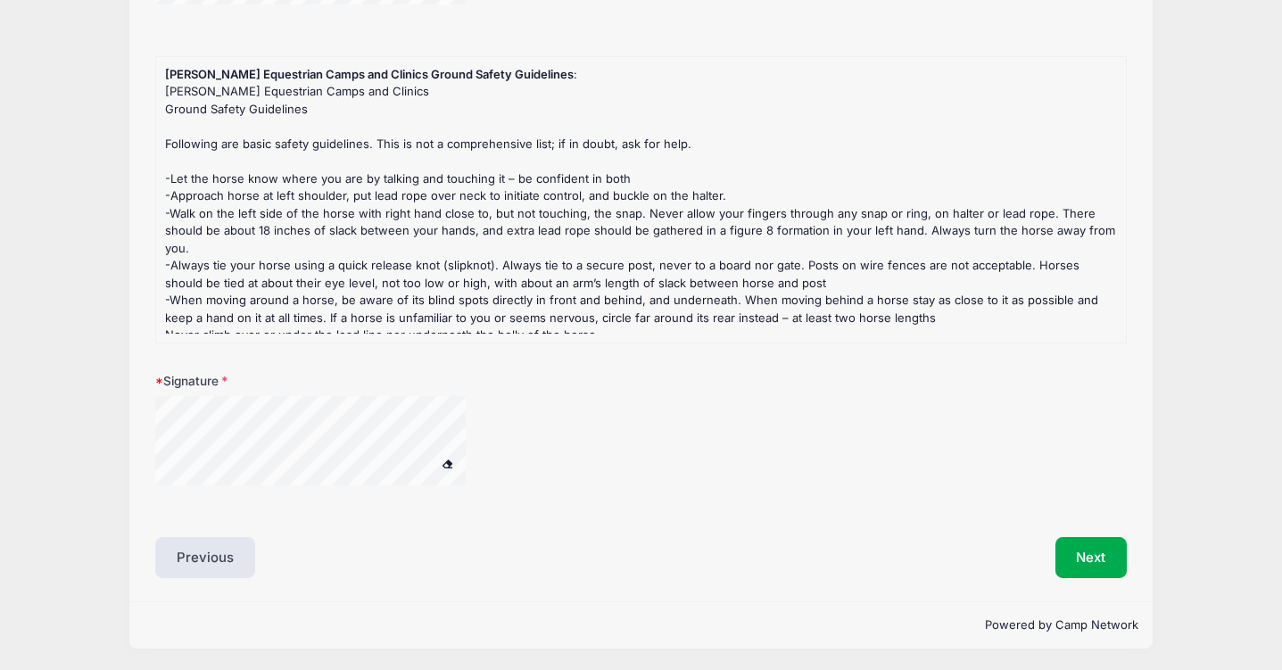
scroll to position [0, 0]
